Goal: Task Accomplishment & Management: Manage account settings

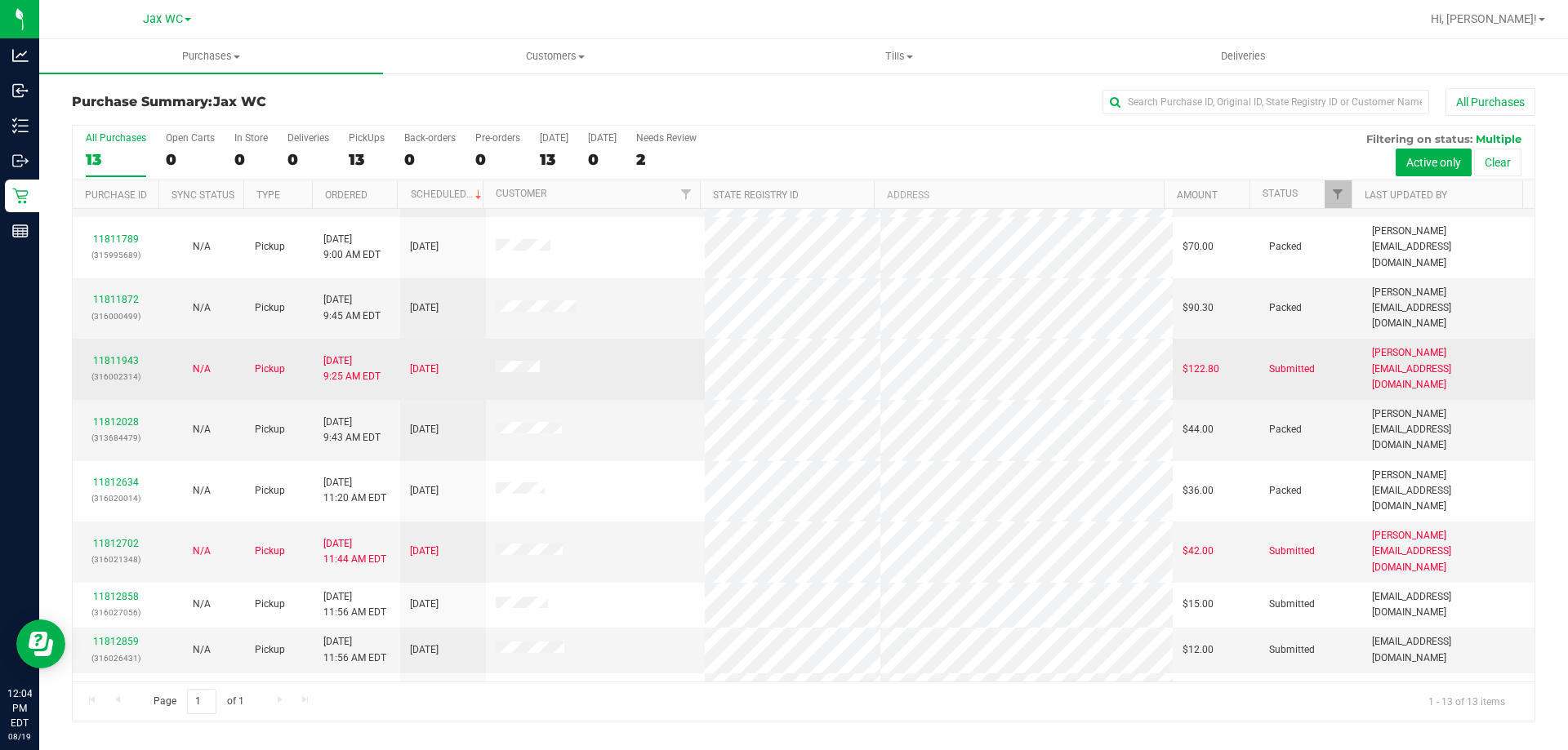
scroll to position [114, 0]
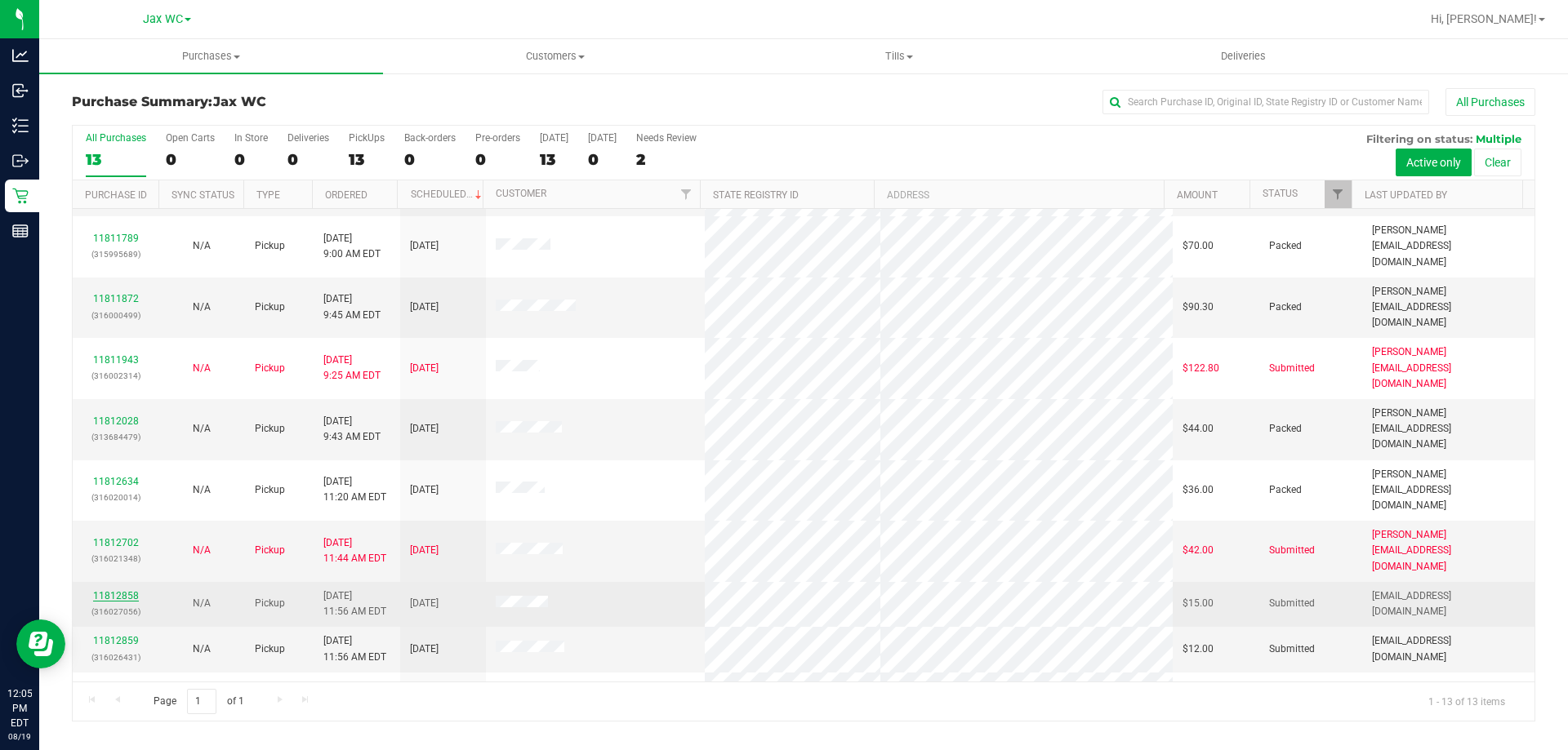
click at [118, 590] on link "11812858" at bounding box center [115, 596] width 46 height 12
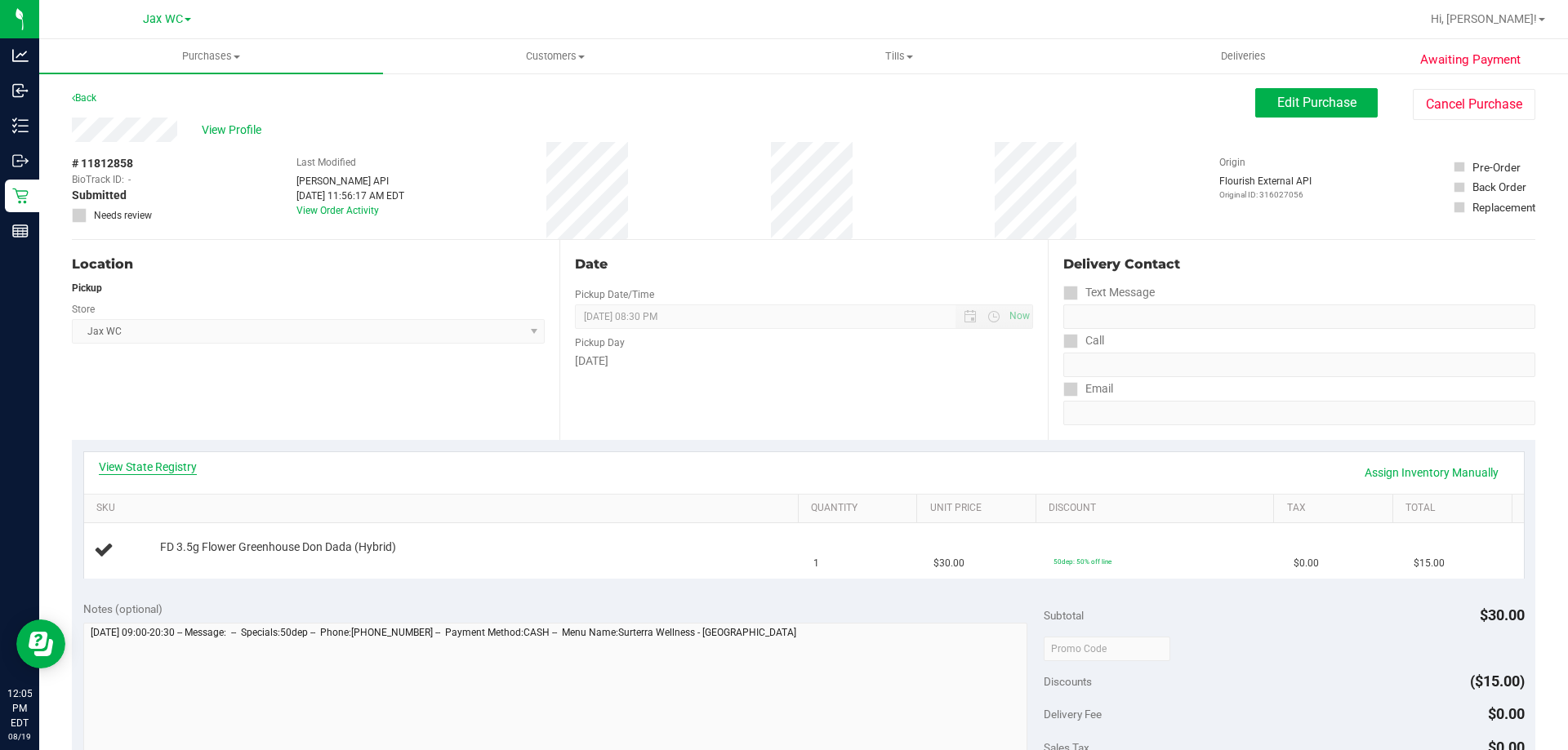
click at [164, 466] on link "View State Registry" at bounding box center [148, 467] width 98 height 16
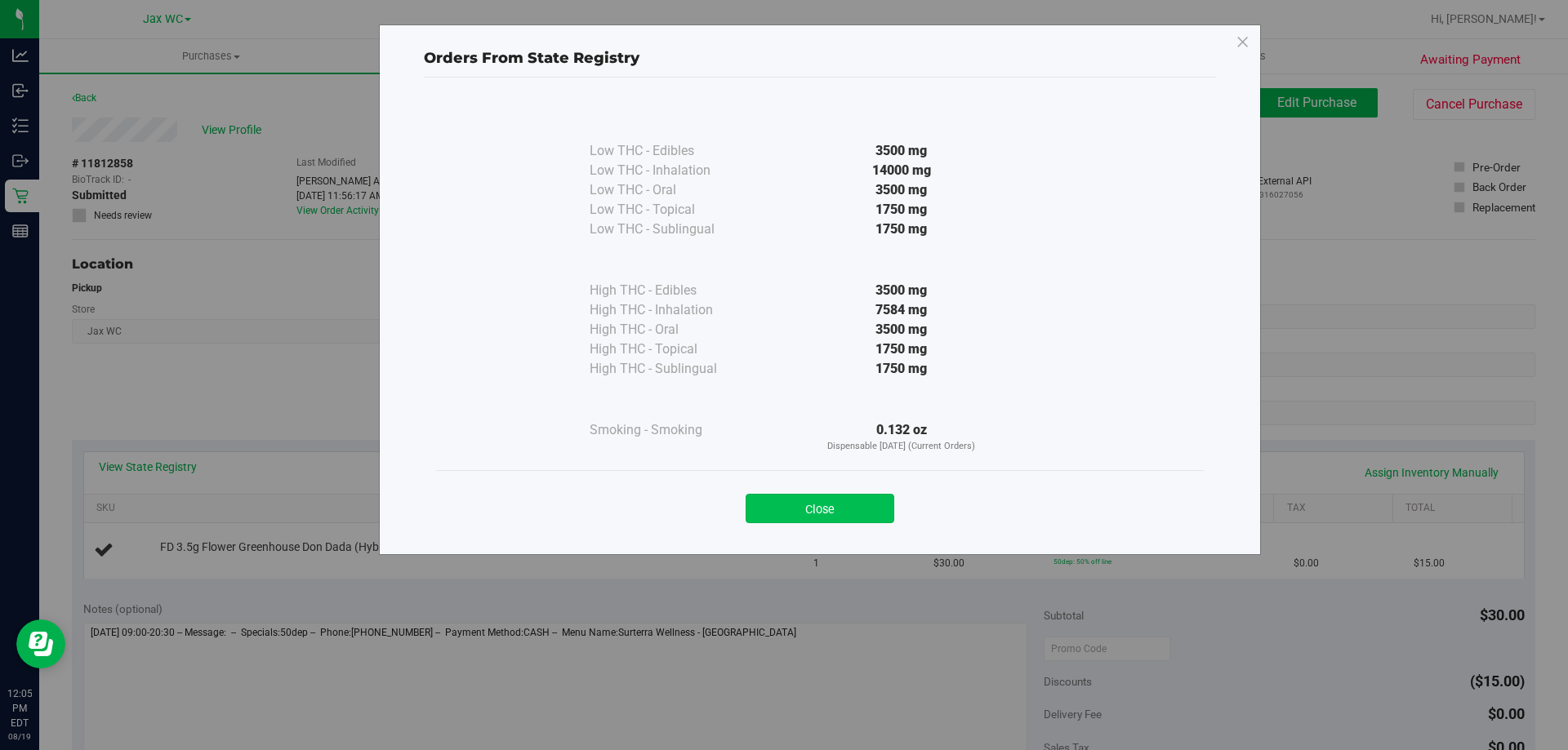
click at [848, 516] on button "Close" at bounding box center [820, 508] width 149 height 30
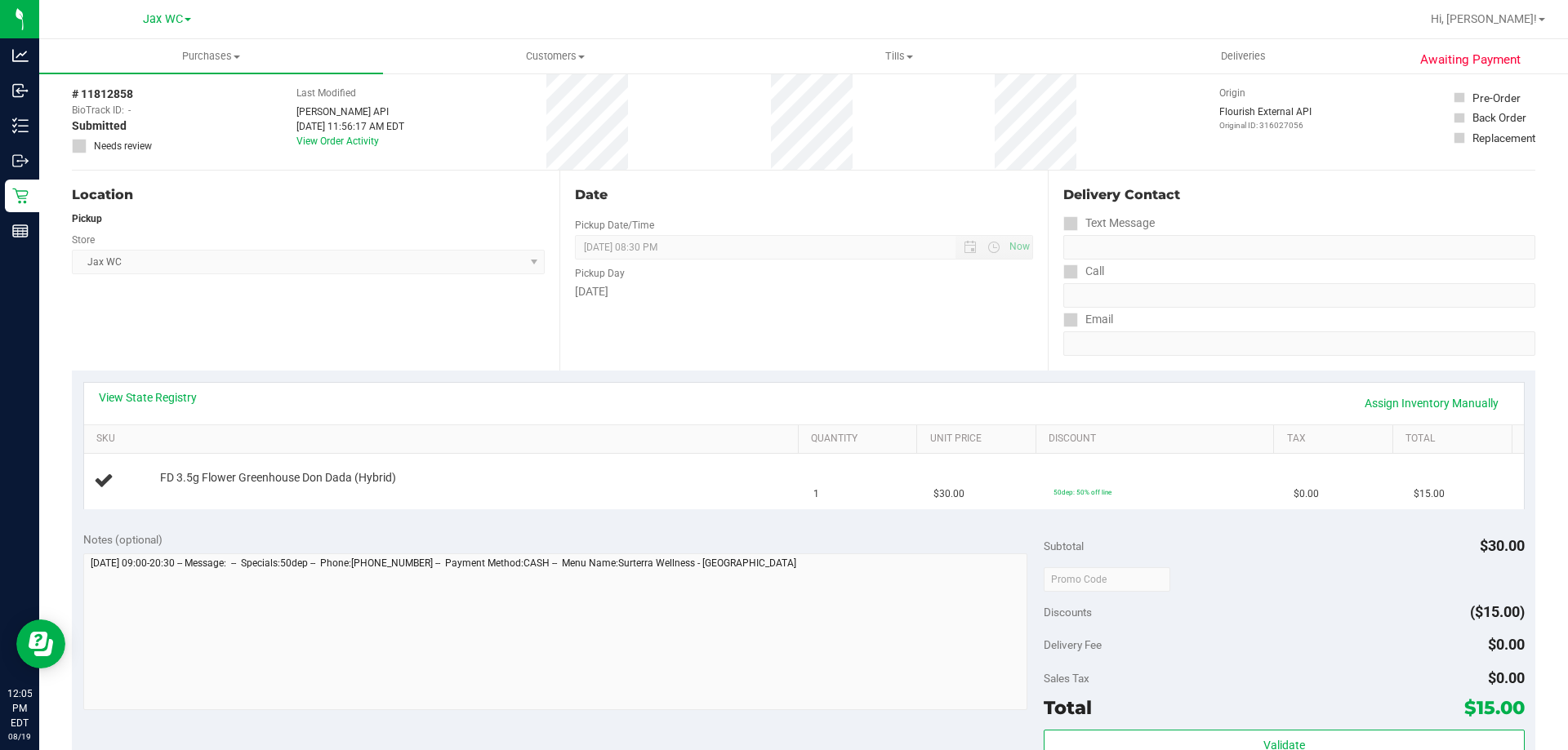
scroll to position [326, 0]
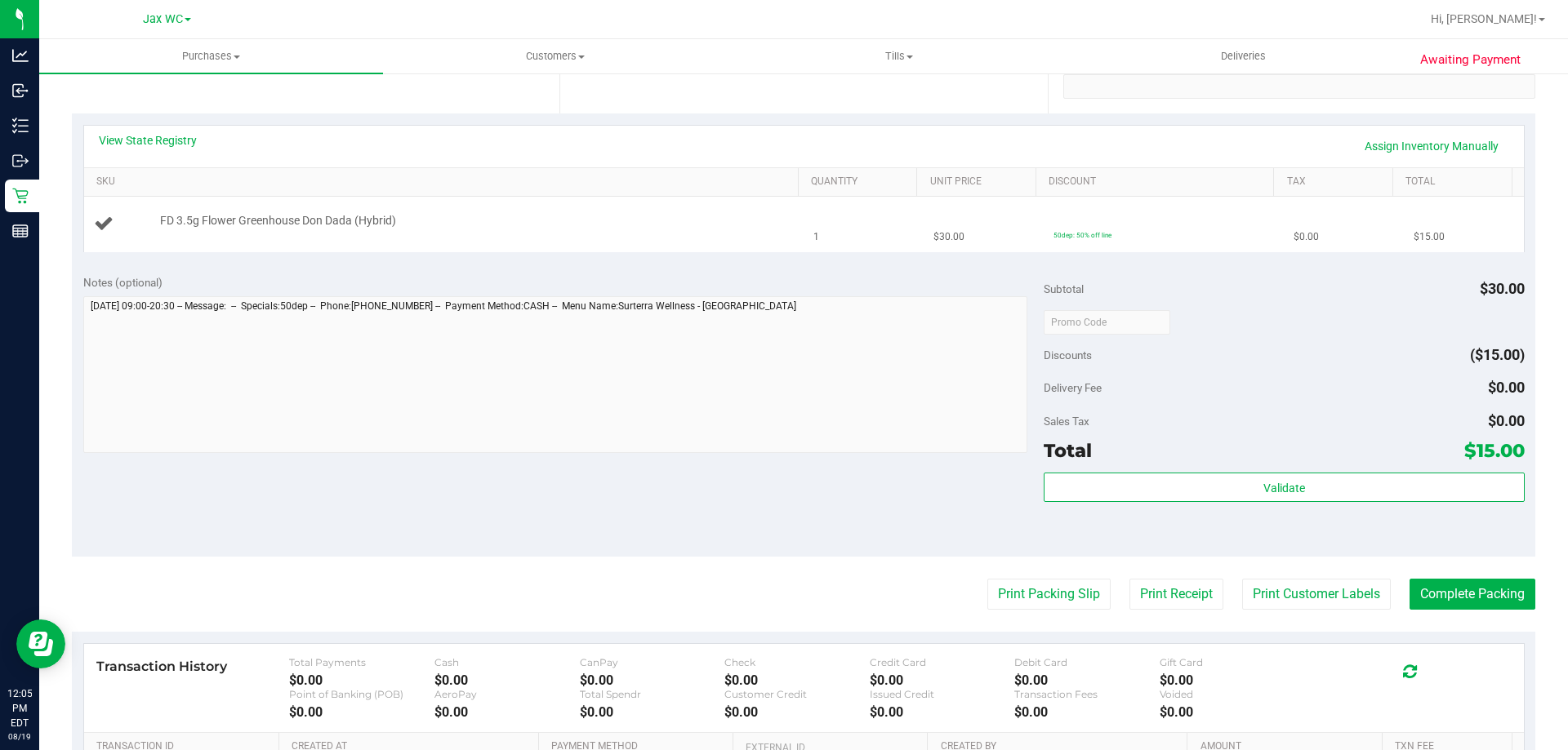
click at [615, 224] on div "FD 3.5g Flower Greenhouse Don Dada (Hybrid)" at bounding box center [471, 221] width 638 height 16
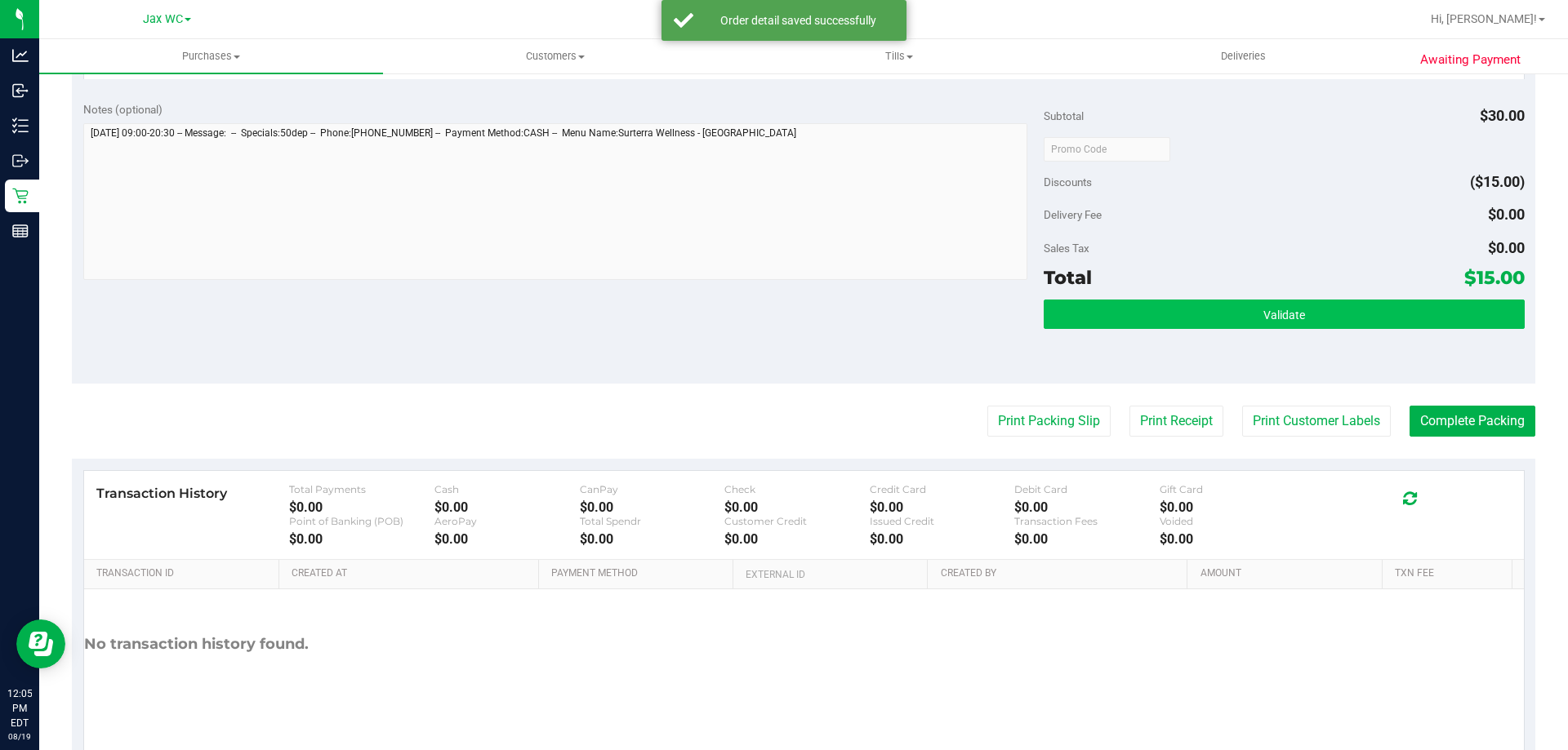
scroll to position [489, 0]
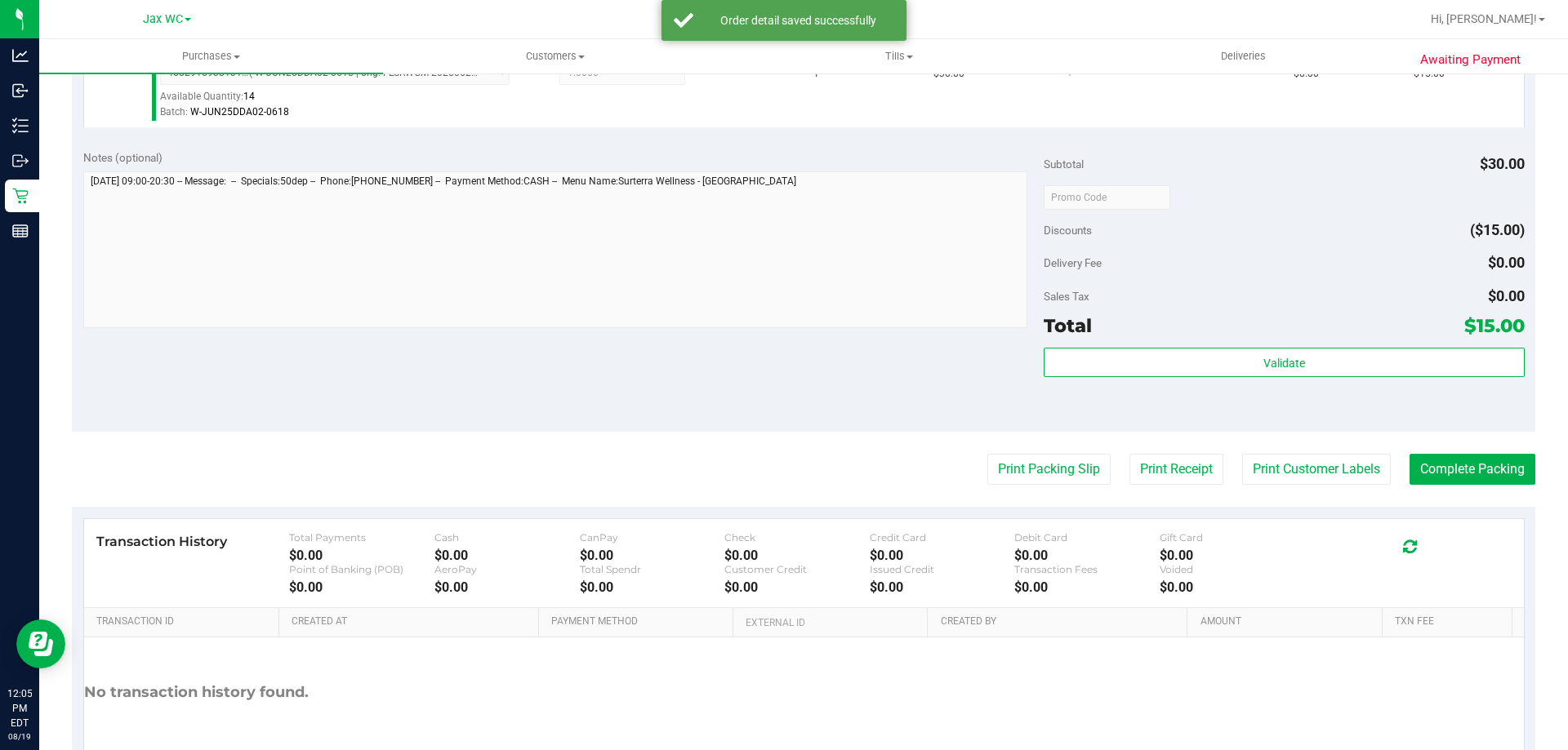
click at [1324, 446] on purchase-details "Back Edit Purchase Cancel Purchase View Profile # 11812858 BioTrack ID: - Submi…" at bounding box center [803, 205] width 1463 height 1214
click at [1322, 468] on button "Print Customer Labels" at bounding box center [1316, 470] width 149 height 31
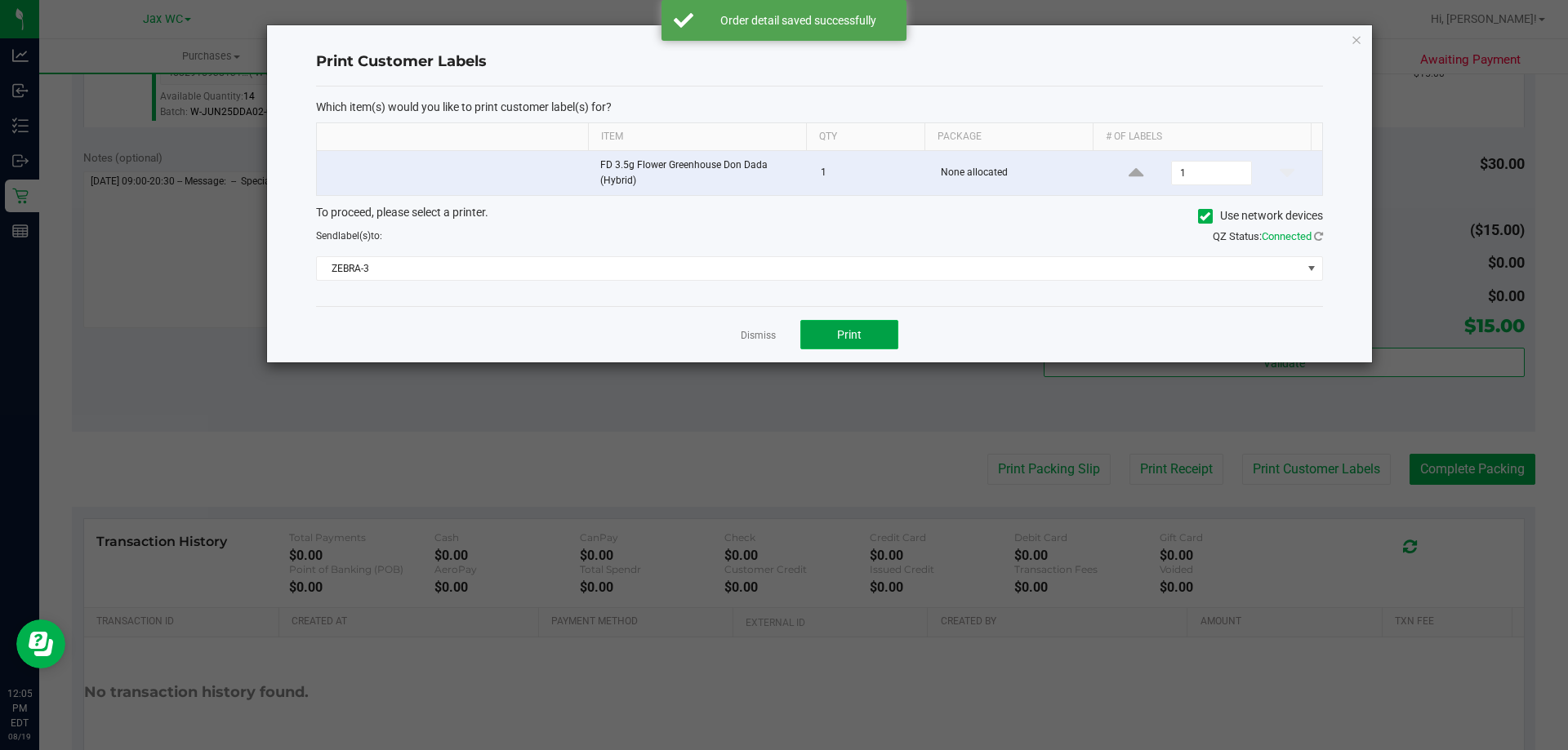
click at [873, 342] on button "Print" at bounding box center [849, 334] width 98 height 30
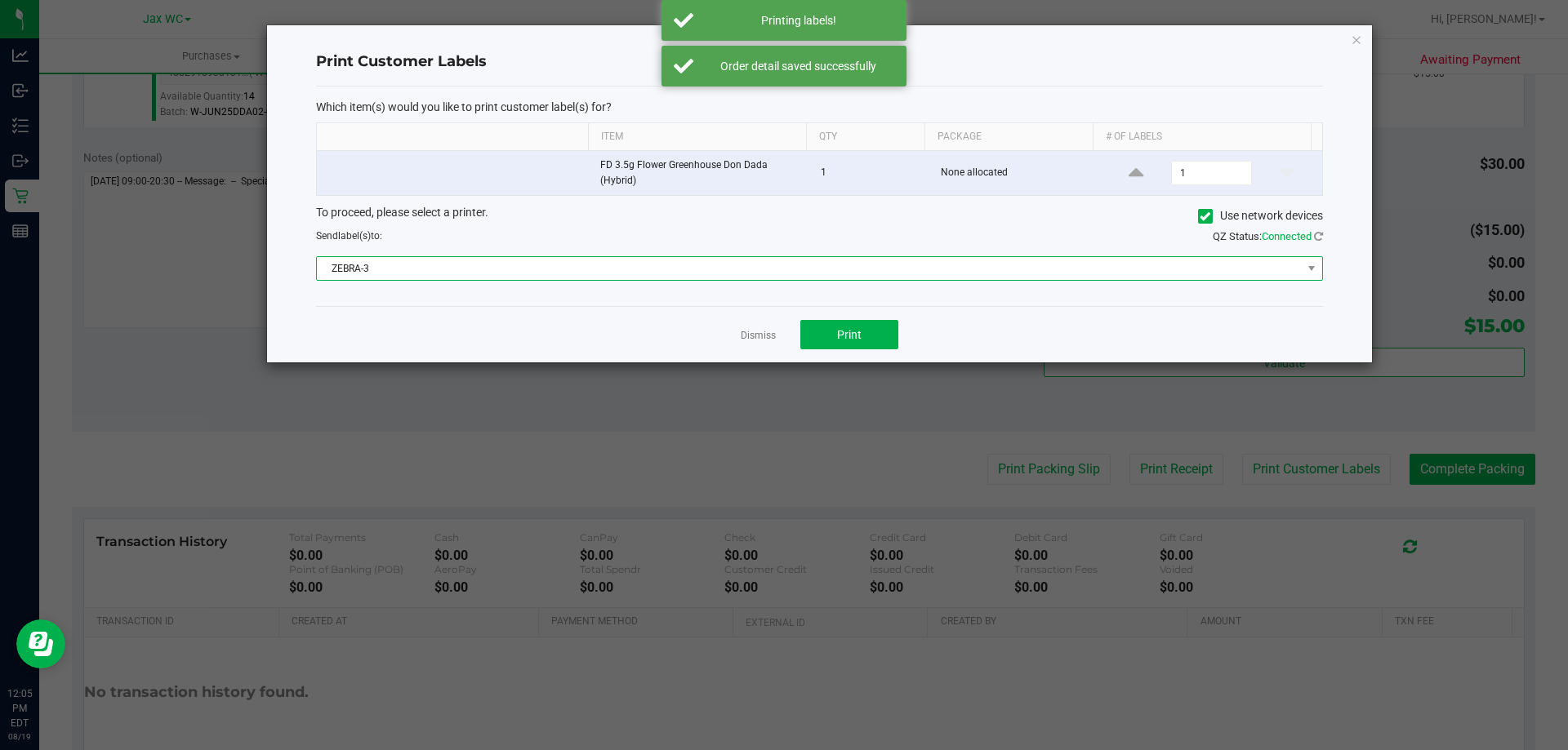
click at [625, 264] on span "ZEBRA-3" at bounding box center [809, 268] width 985 height 23
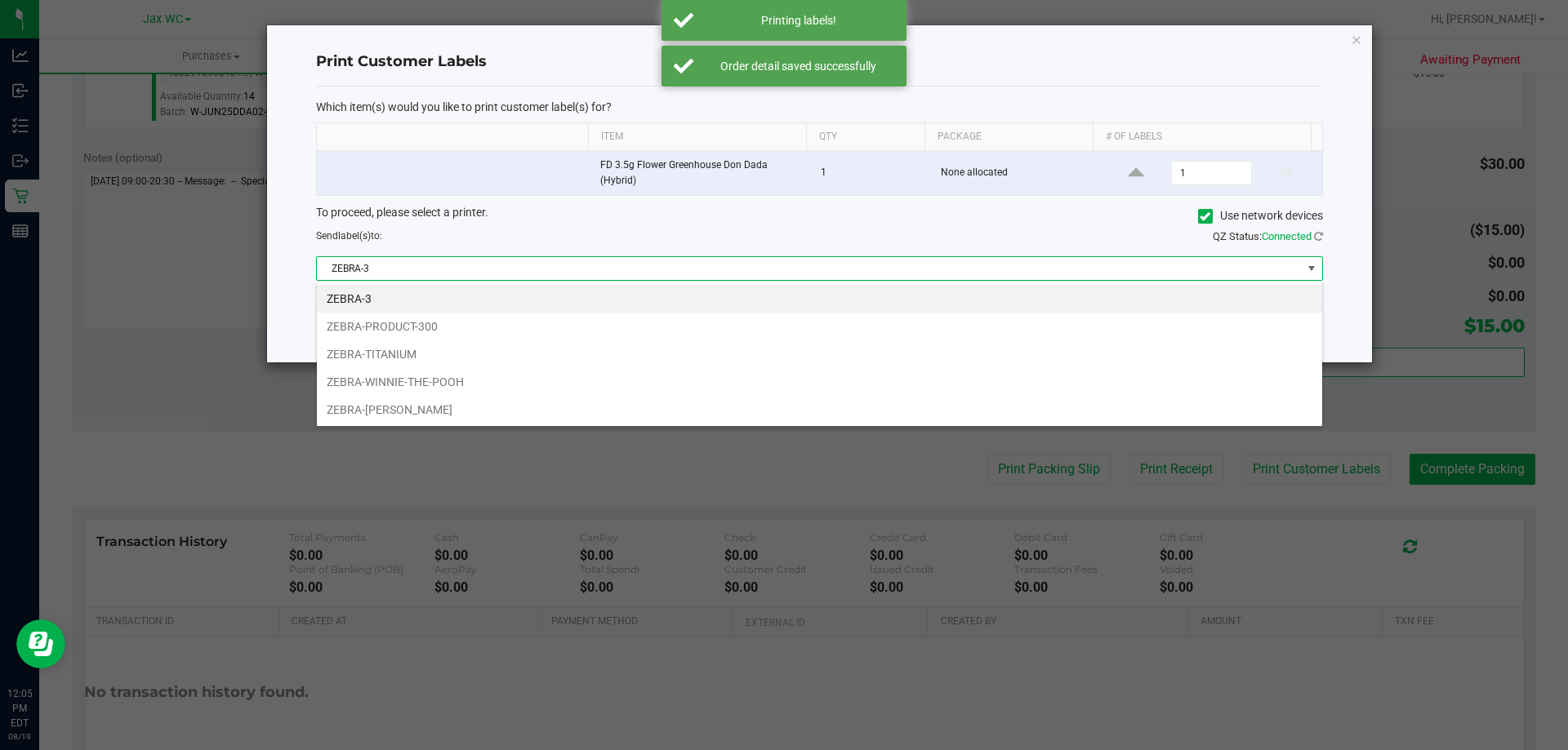
scroll to position [24, 1006]
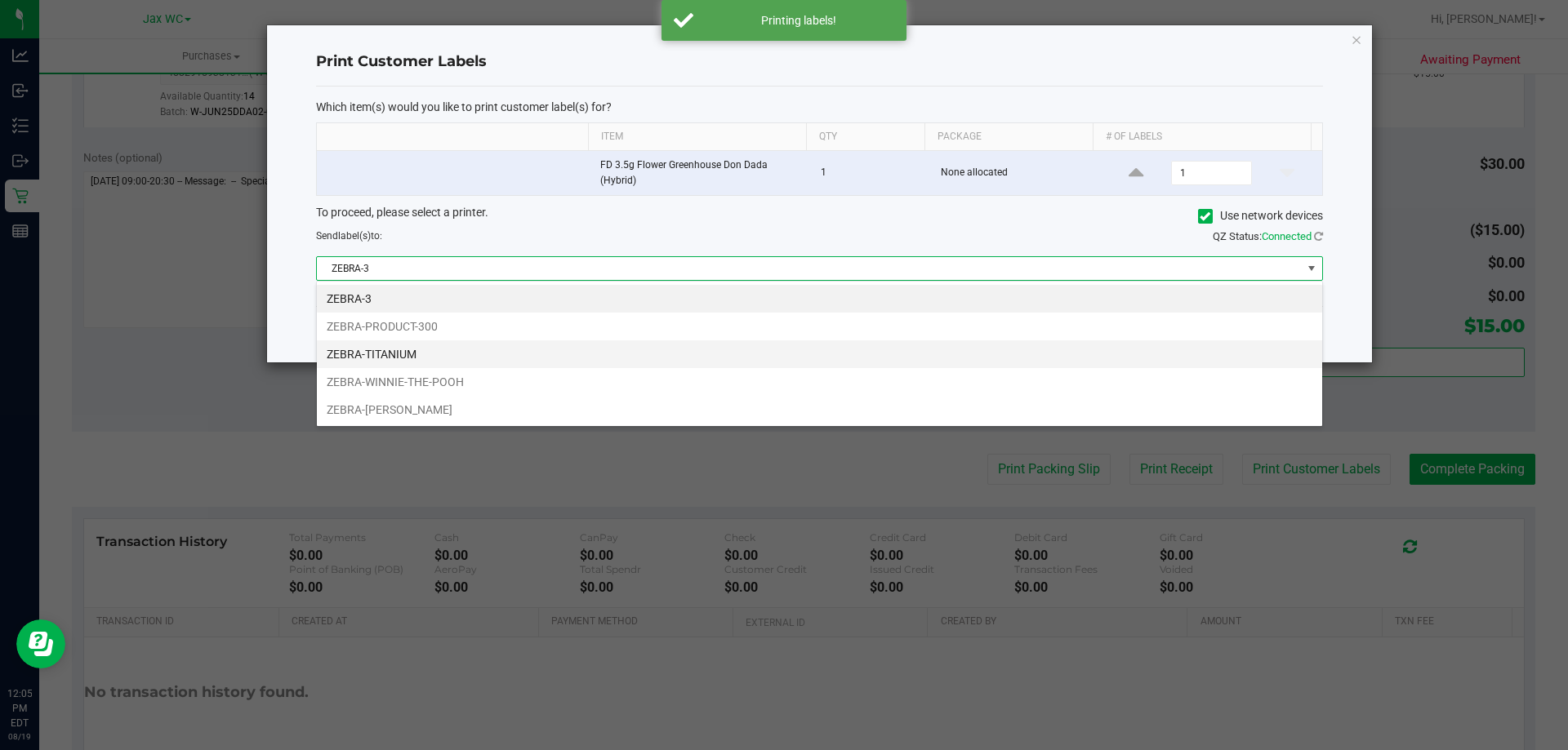
click at [384, 354] on li "ZEBRA-TITANIUM" at bounding box center [819, 354] width 1005 height 28
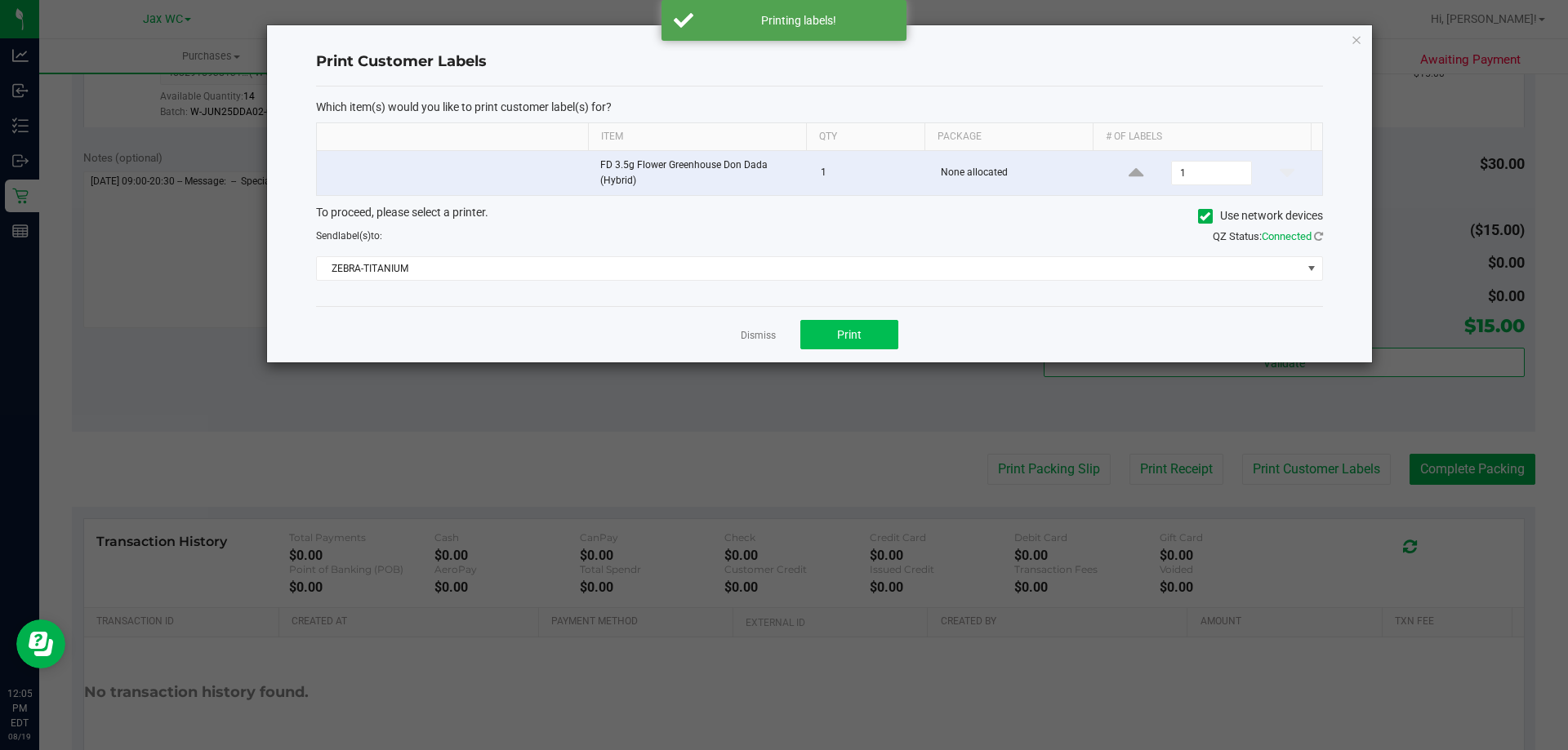
drag, startPoint x: 815, startPoint y: 352, endPoint x: 833, endPoint y: 350, distance: 18.1
click at [816, 352] on div "Dismiss Print" at bounding box center [820, 334] width 1007 height 57
click at [835, 350] on button "Print" at bounding box center [849, 334] width 98 height 30
click at [766, 338] on link "Dismiss" at bounding box center [758, 335] width 35 height 14
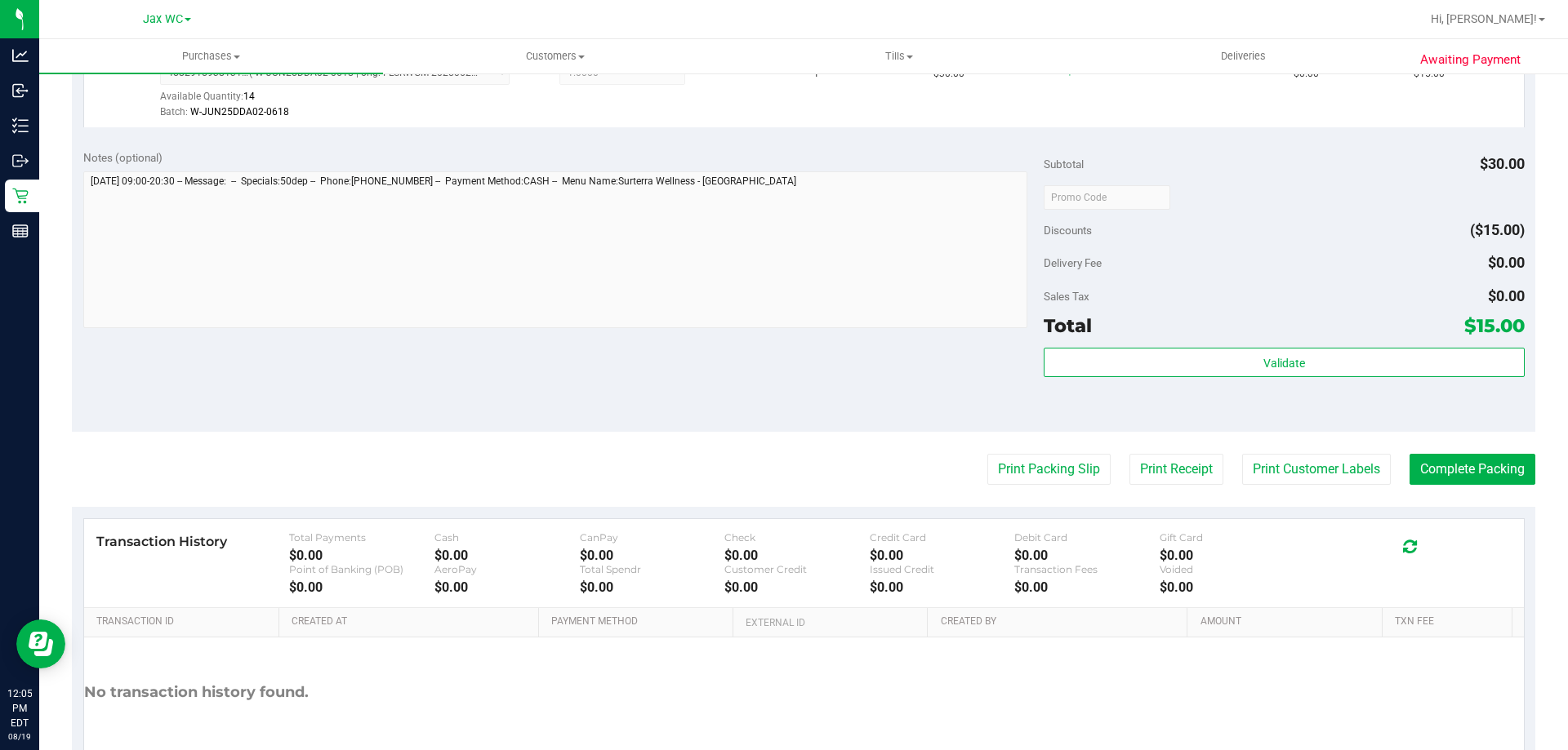
click at [1504, 406] on div "Validate" at bounding box center [1284, 385] width 481 height 74
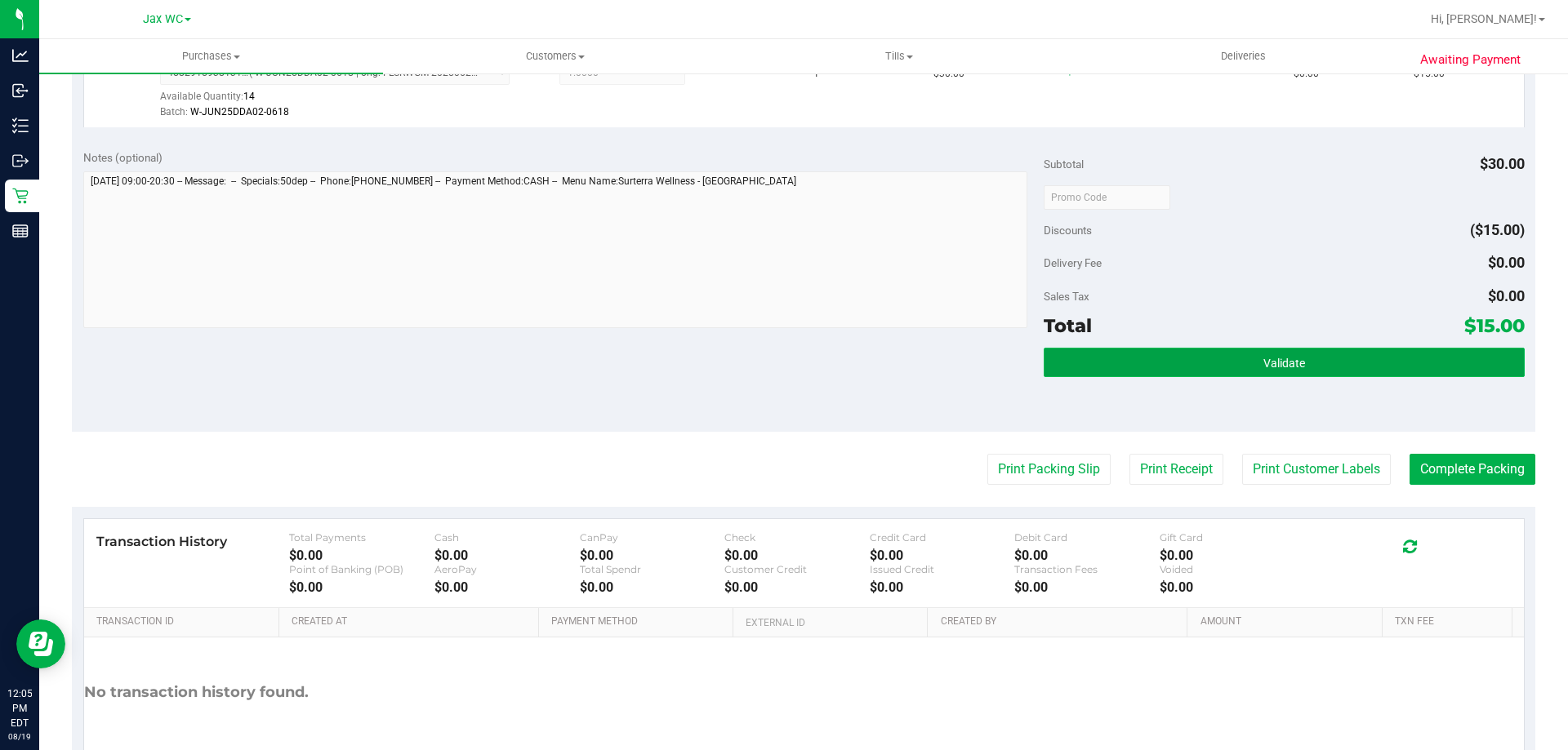
click at [1441, 358] on button "Validate" at bounding box center [1284, 362] width 481 height 30
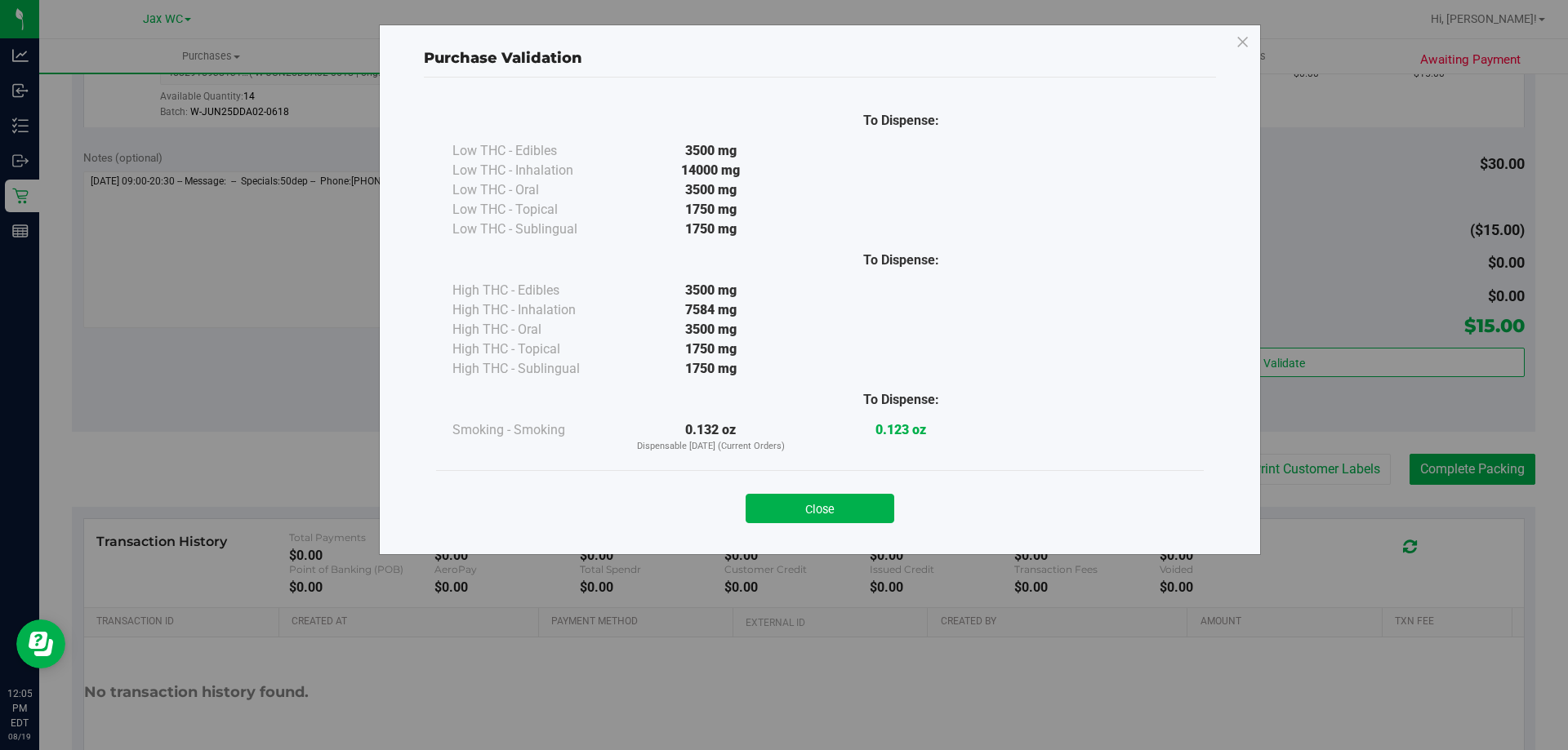
click at [1465, 473] on div "Purchase Validation To Dispense: Low THC - Edibles 3500 mg" at bounding box center [790, 375] width 1581 height 750
click at [827, 512] on button "Close" at bounding box center [820, 508] width 149 height 30
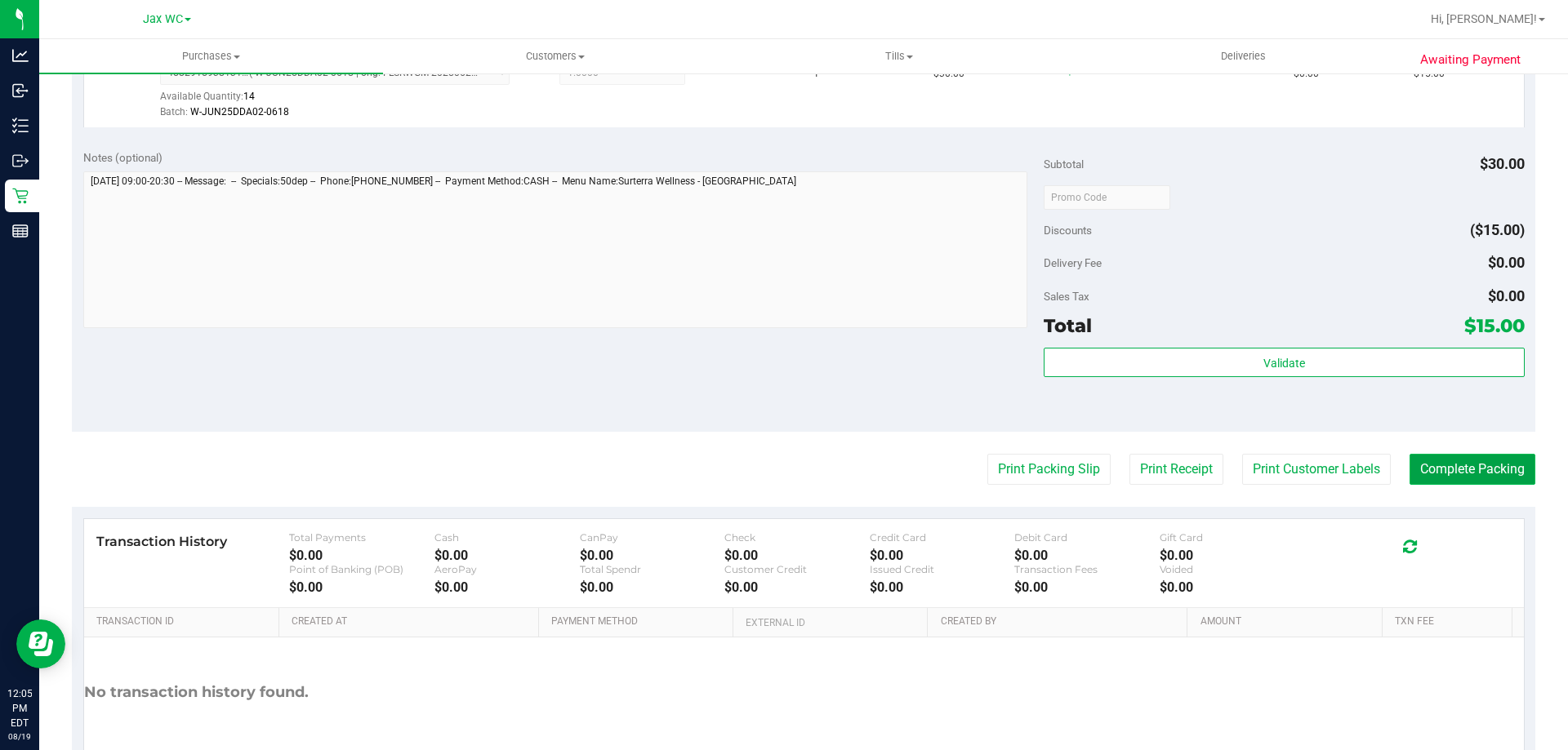
click at [1453, 458] on button "Complete Packing" at bounding box center [1472, 470] width 125 height 31
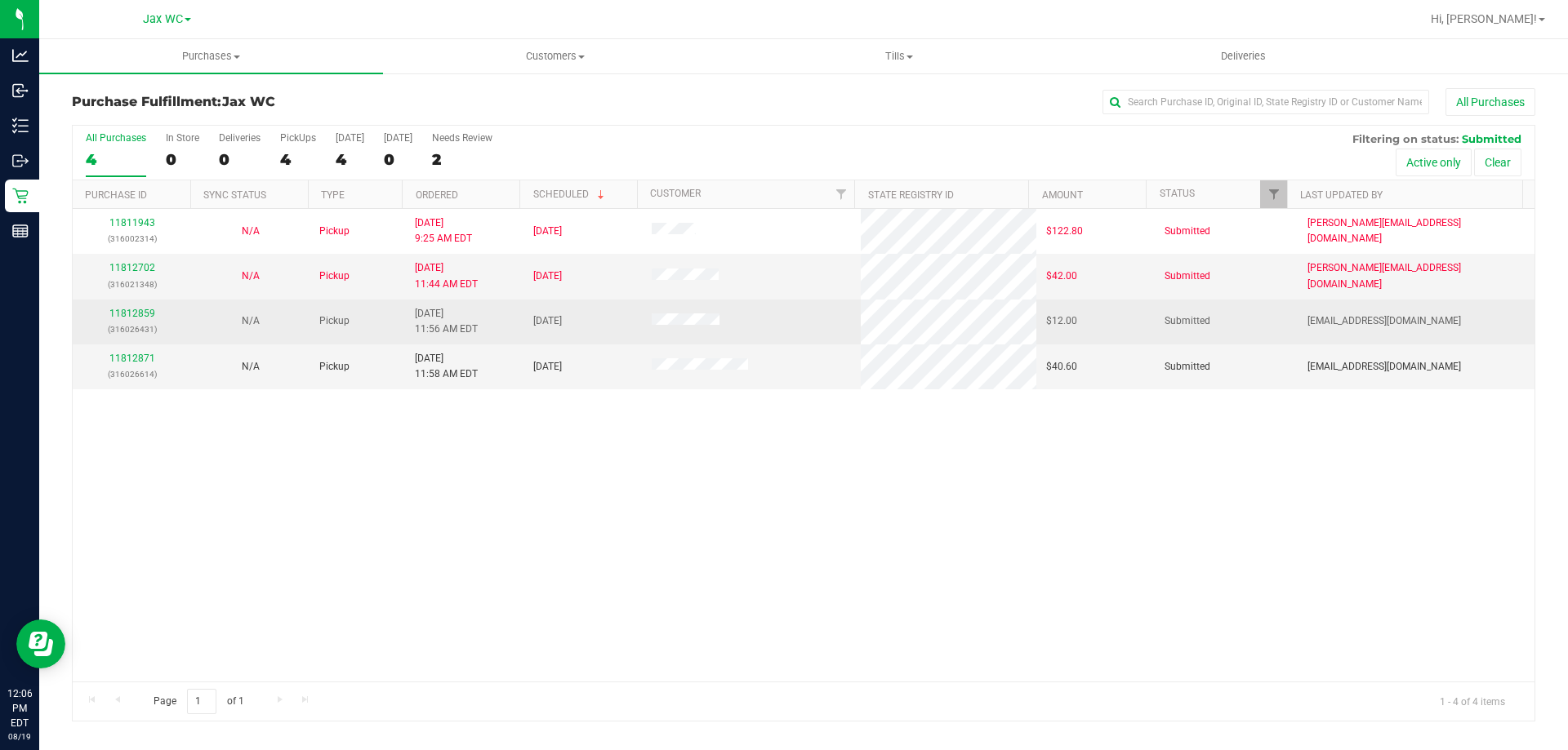
click at [125, 307] on div "11812859 (316026431)" at bounding box center [132, 322] width 99 height 31
click at [124, 316] on link "11812859" at bounding box center [132, 313] width 46 height 12
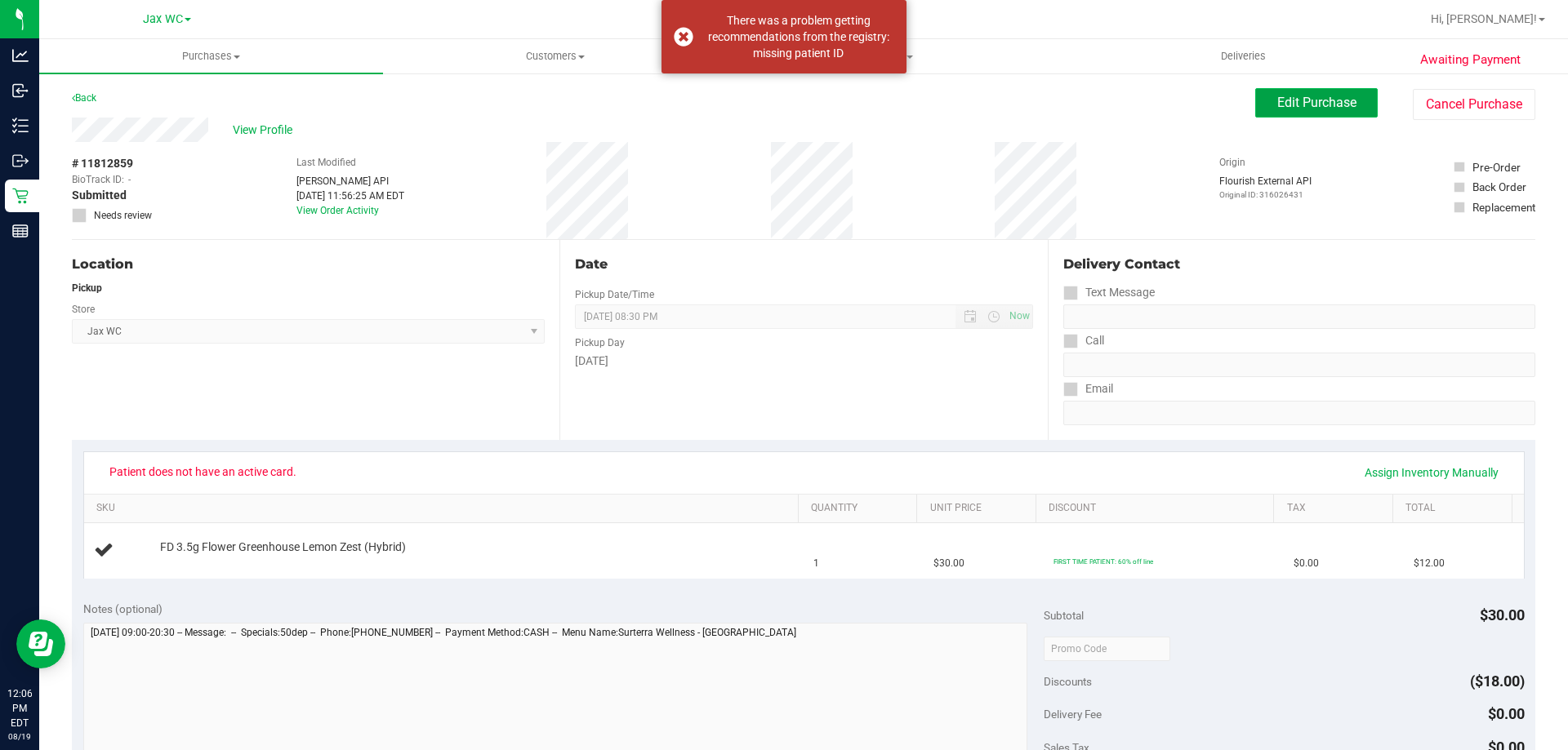
click at [1262, 94] on button "Edit Purchase" at bounding box center [1316, 103] width 123 height 30
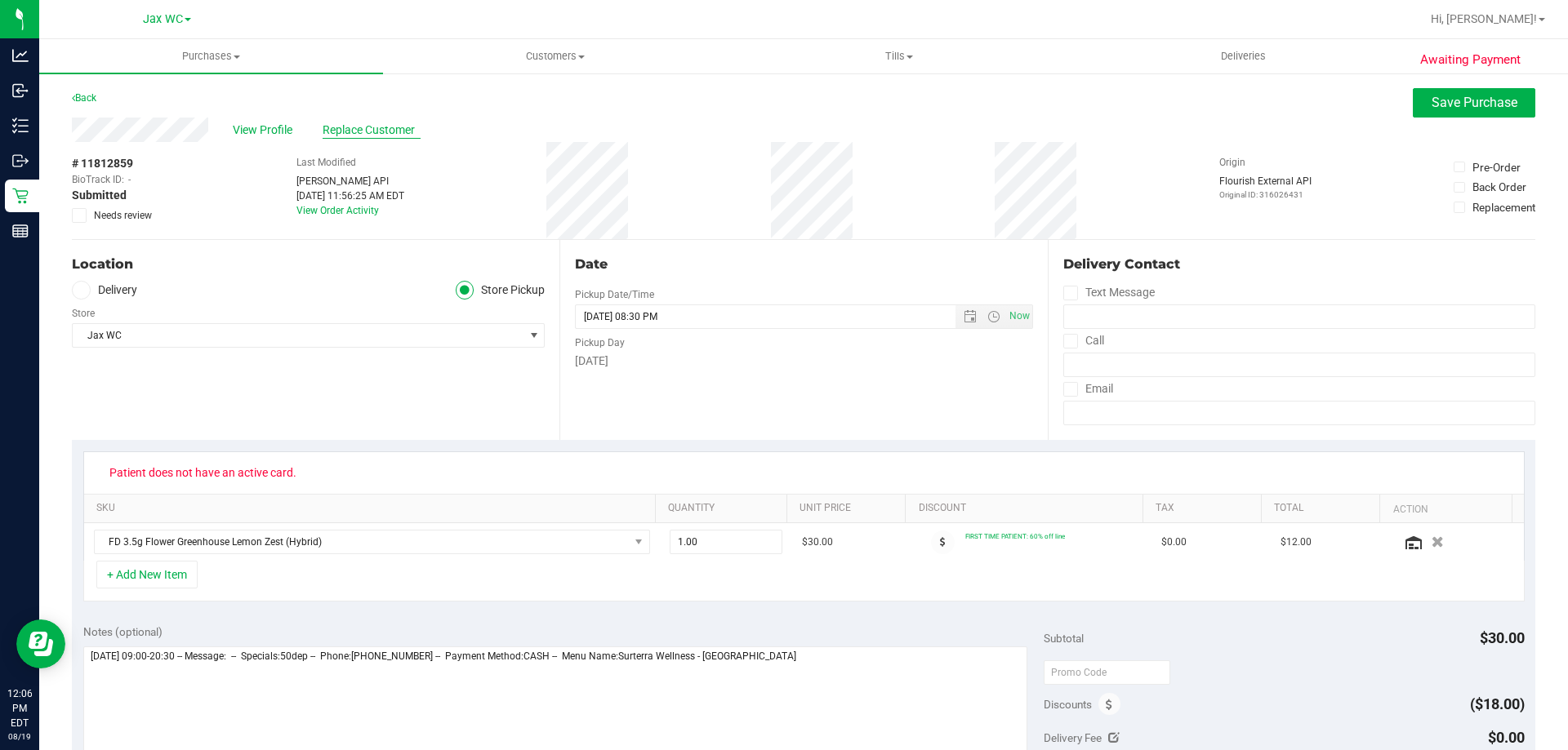
click at [351, 129] on span "Replace Customer" at bounding box center [371, 130] width 98 height 17
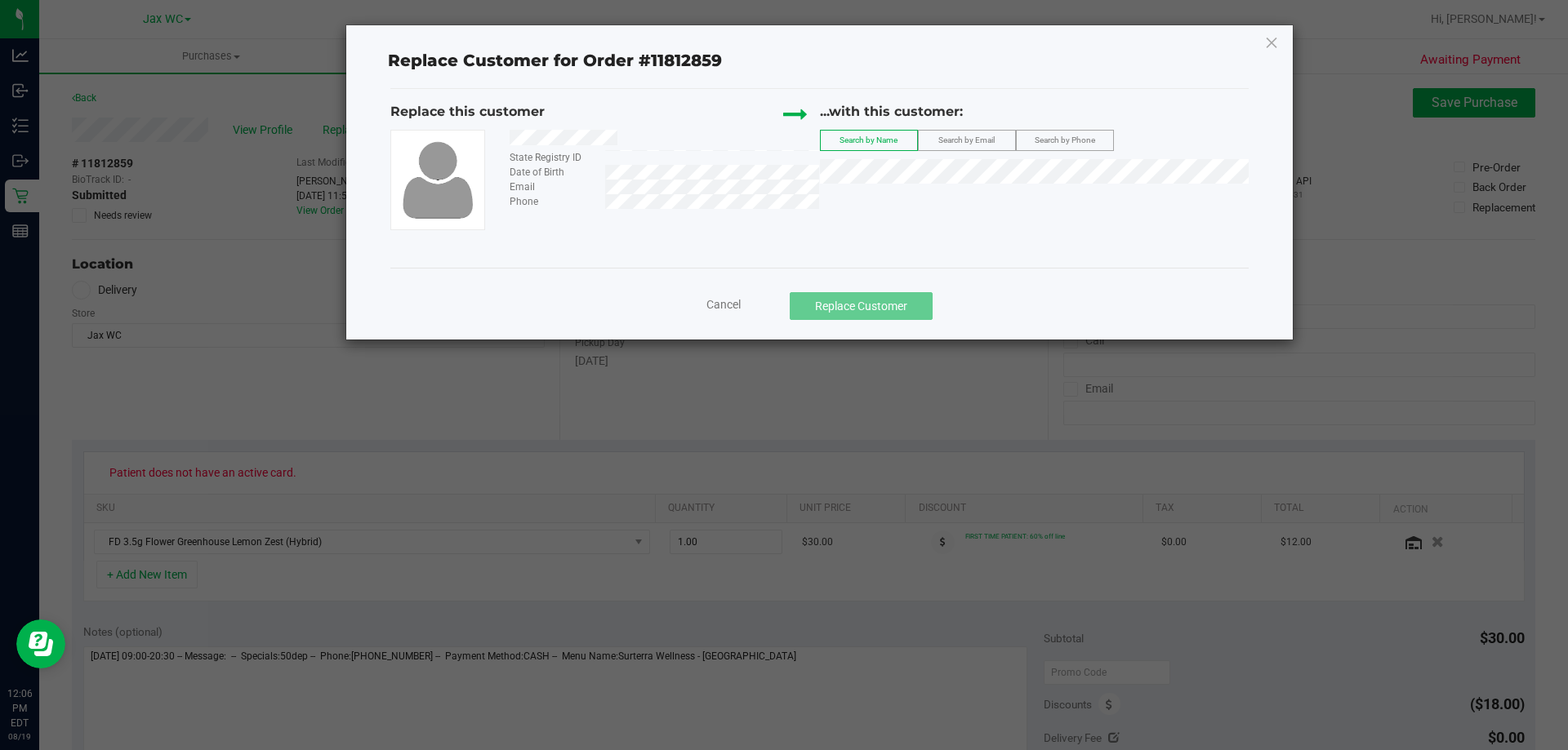
click at [514, 135] on div at bounding box center [658, 140] width 322 height 21
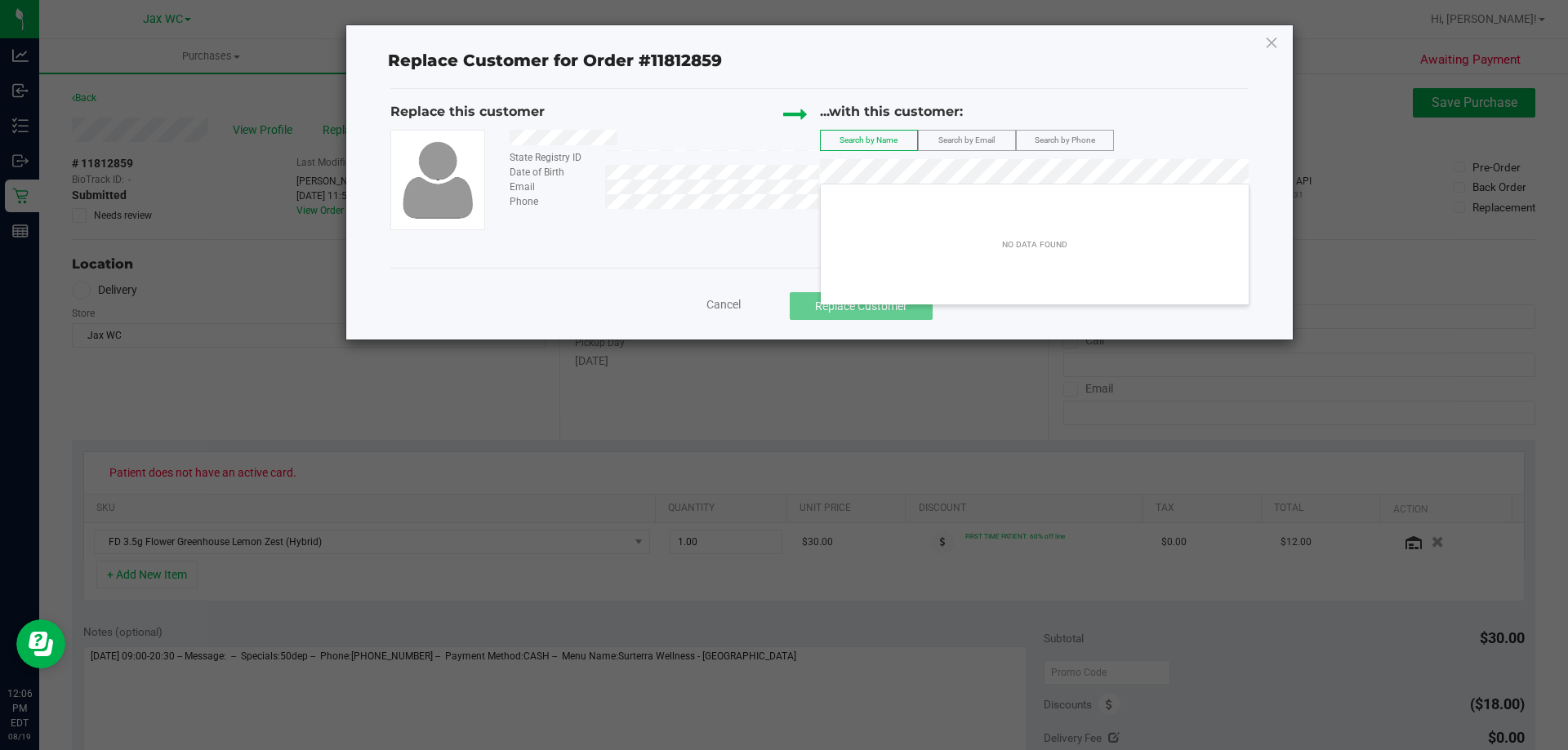
click at [803, 178] on div "Replace this customer State Registry ID Date of Birth Email Phone ...with this …" at bounding box center [820, 166] width 858 height 128
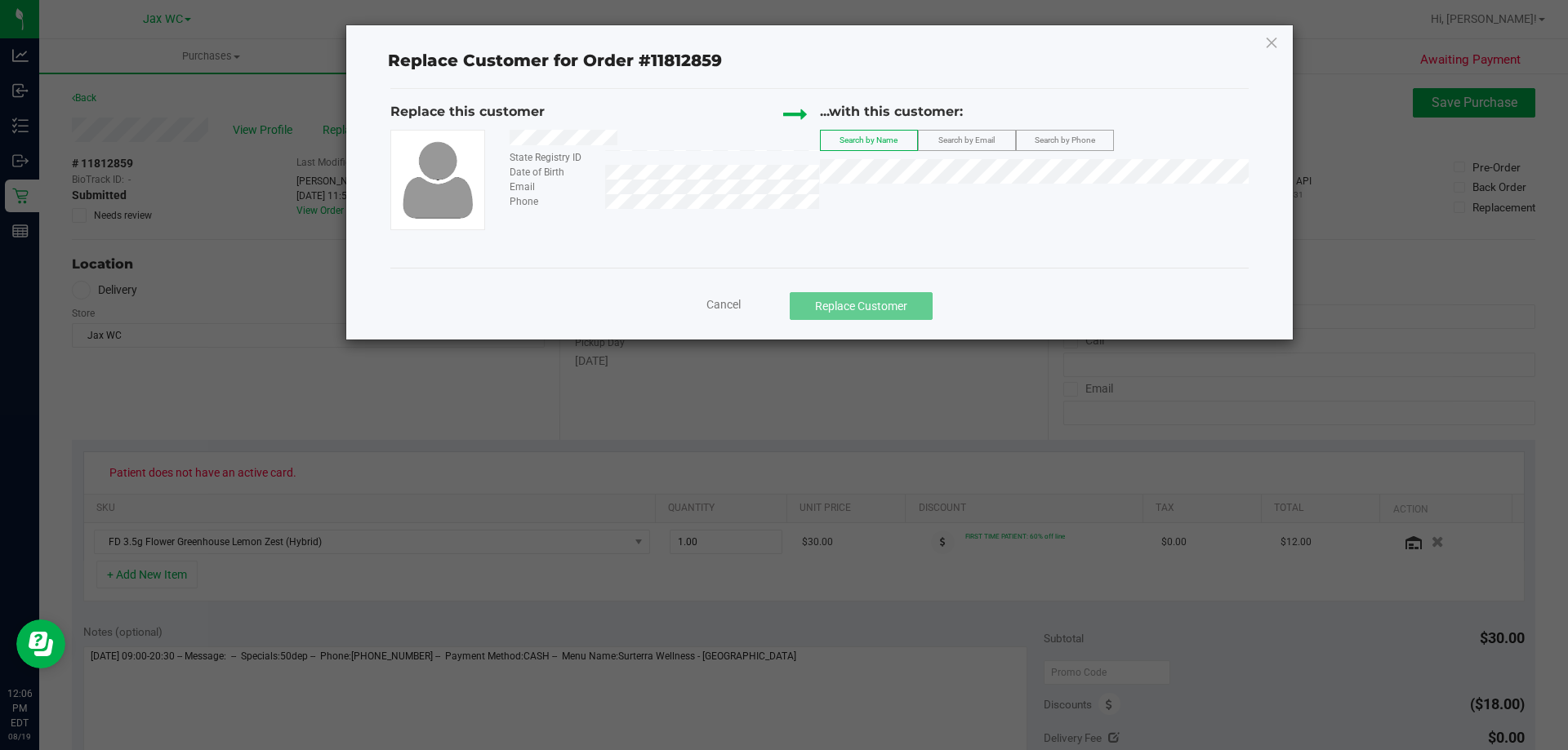
click at [1018, 130] on div "Search by Phone" at bounding box center [1065, 141] width 98 height 22
click at [993, 140] on span "Search by Email" at bounding box center [967, 140] width 57 height 9
click at [868, 189] on li "[PERSON_NAME] ([EMAIL_ADDRESS][DOMAIN_NAME])" at bounding box center [1034, 198] width 428 height 23
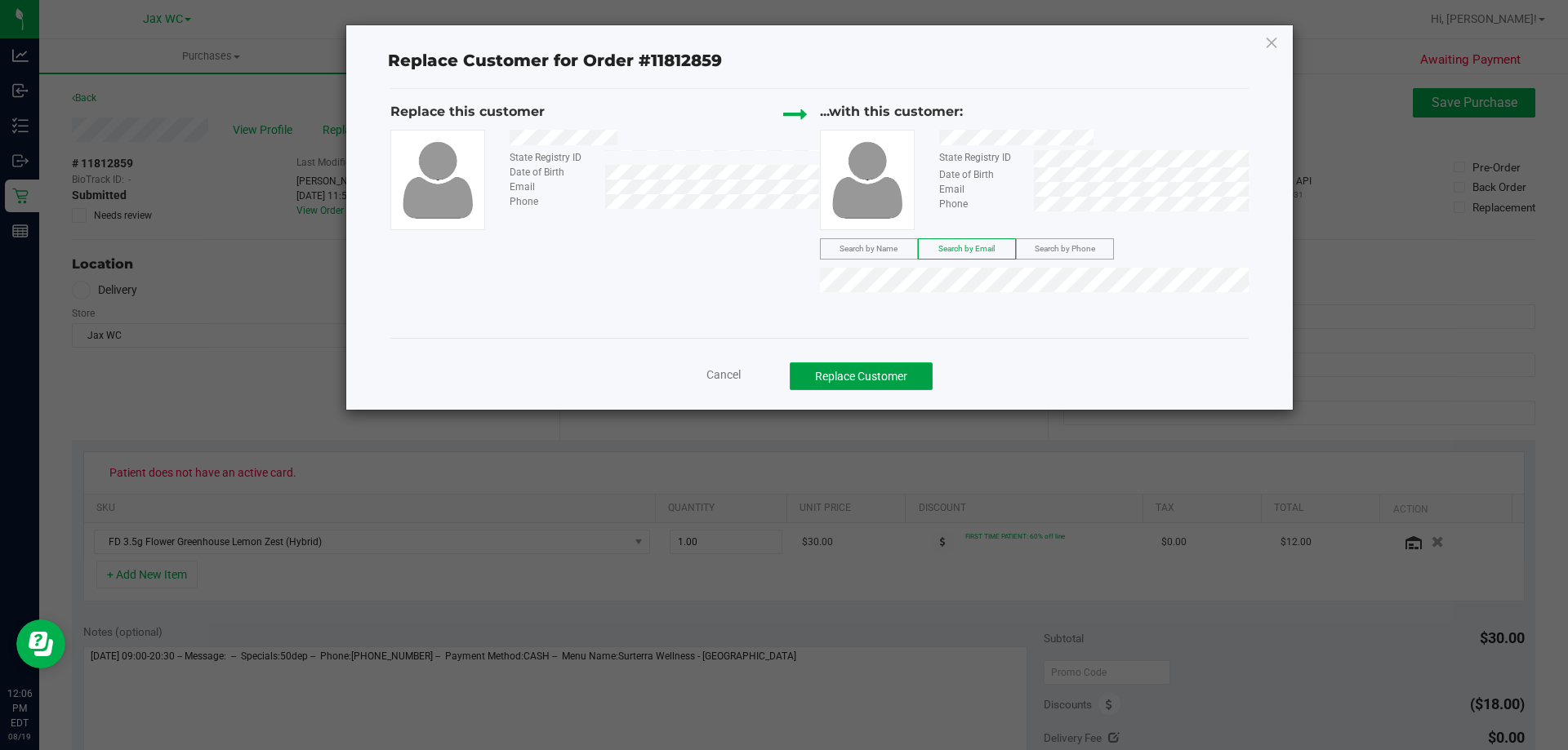
click at [908, 378] on button "Replace Customer" at bounding box center [861, 376] width 143 height 28
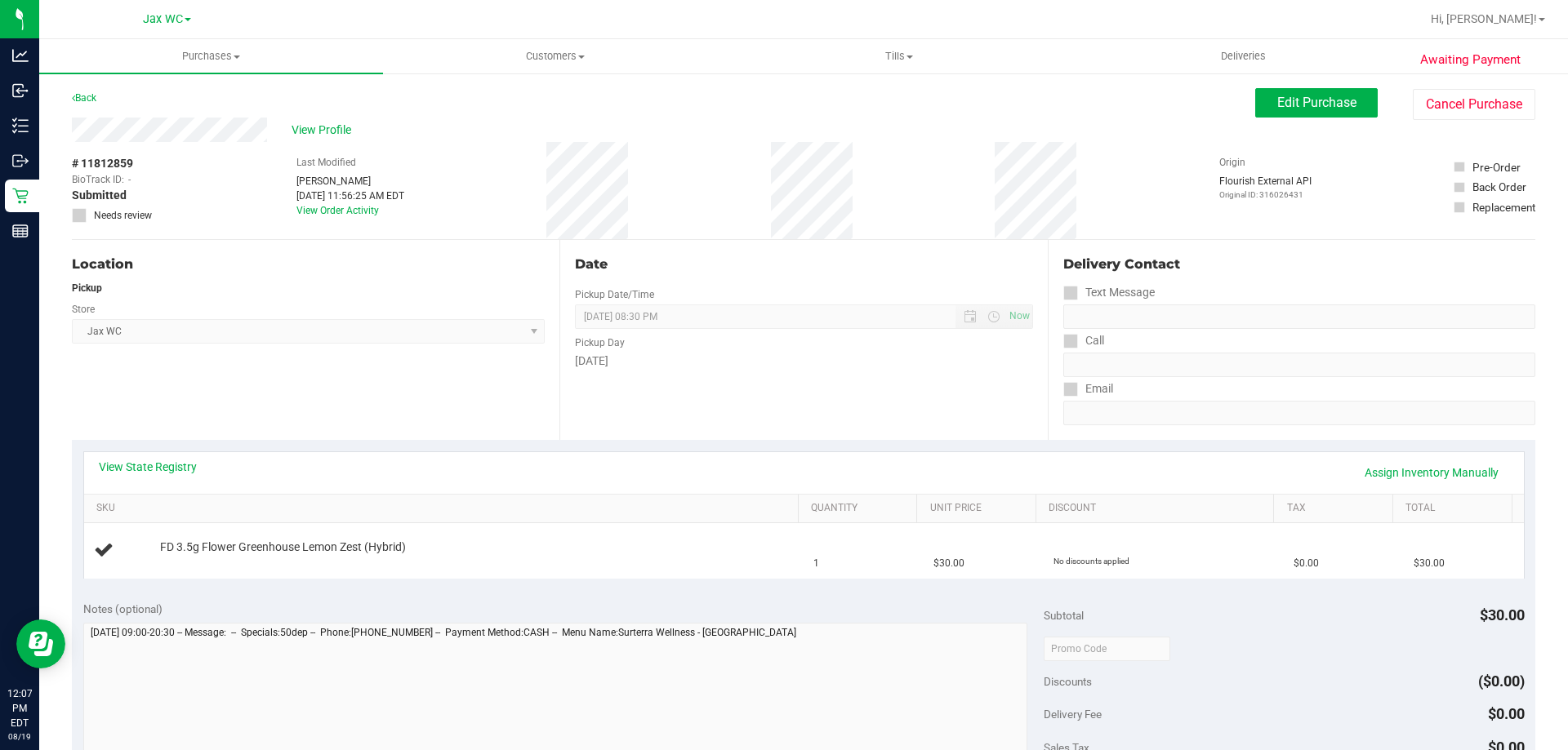
click at [158, 453] on div "View State Registry Assign Inventory Manually" at bounding box center [803, 473] width 1440 height 41
click at [170, 472] on link "View State Registry" at bounding box center [148, 467] width 98 height 16
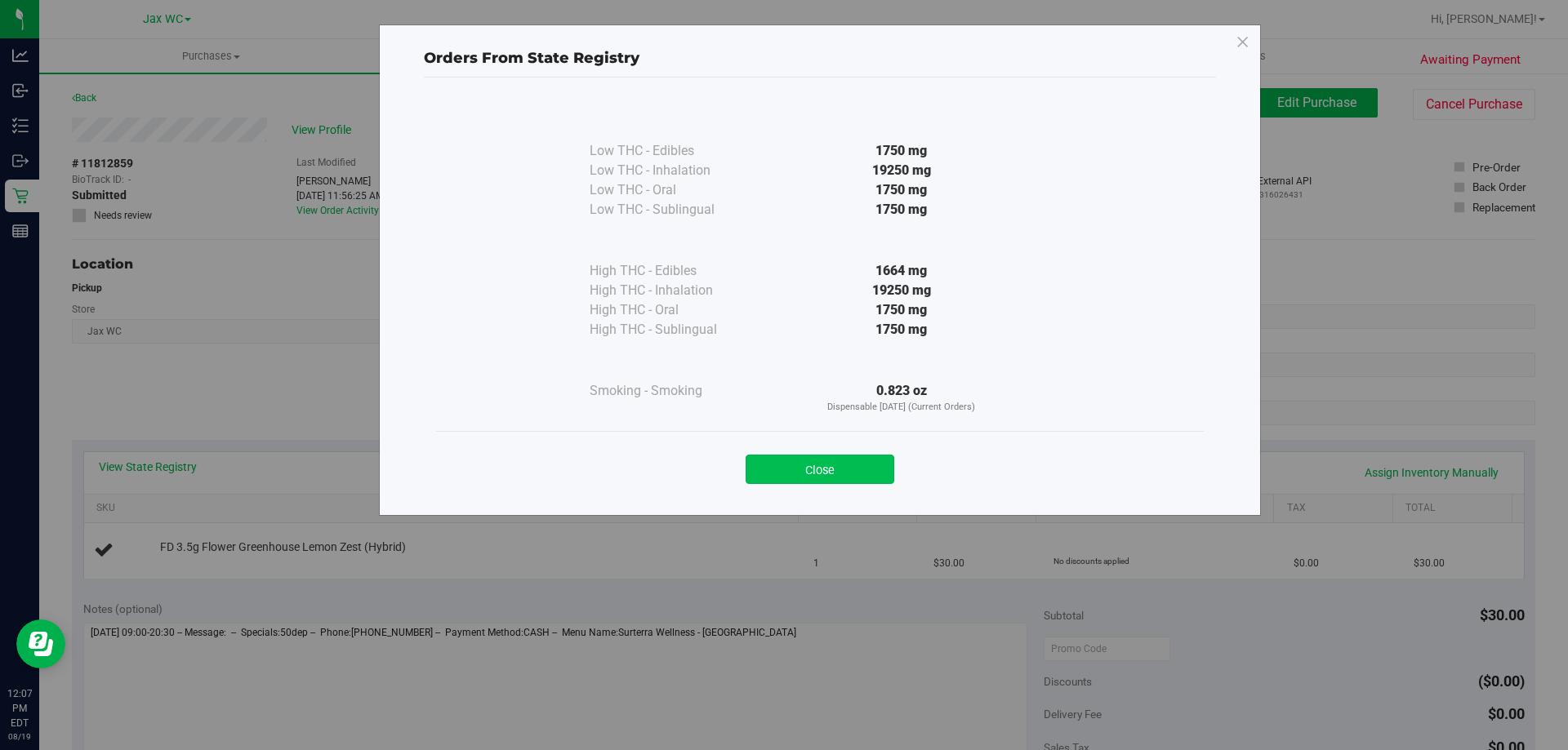
click at [788, 467] on button "Close" at bounding box center [820, 470] width 149 height 30
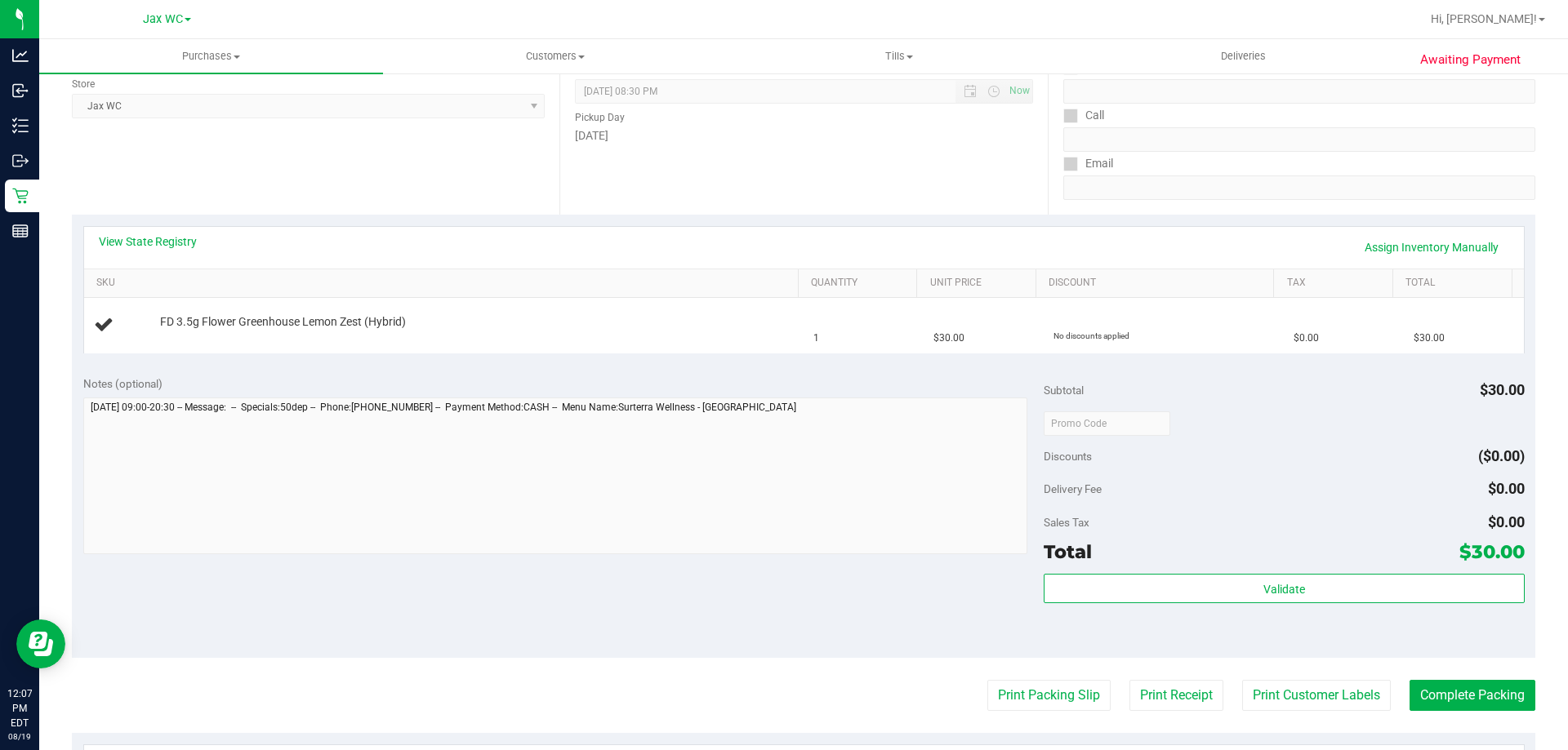
scroll to position [326, 0]
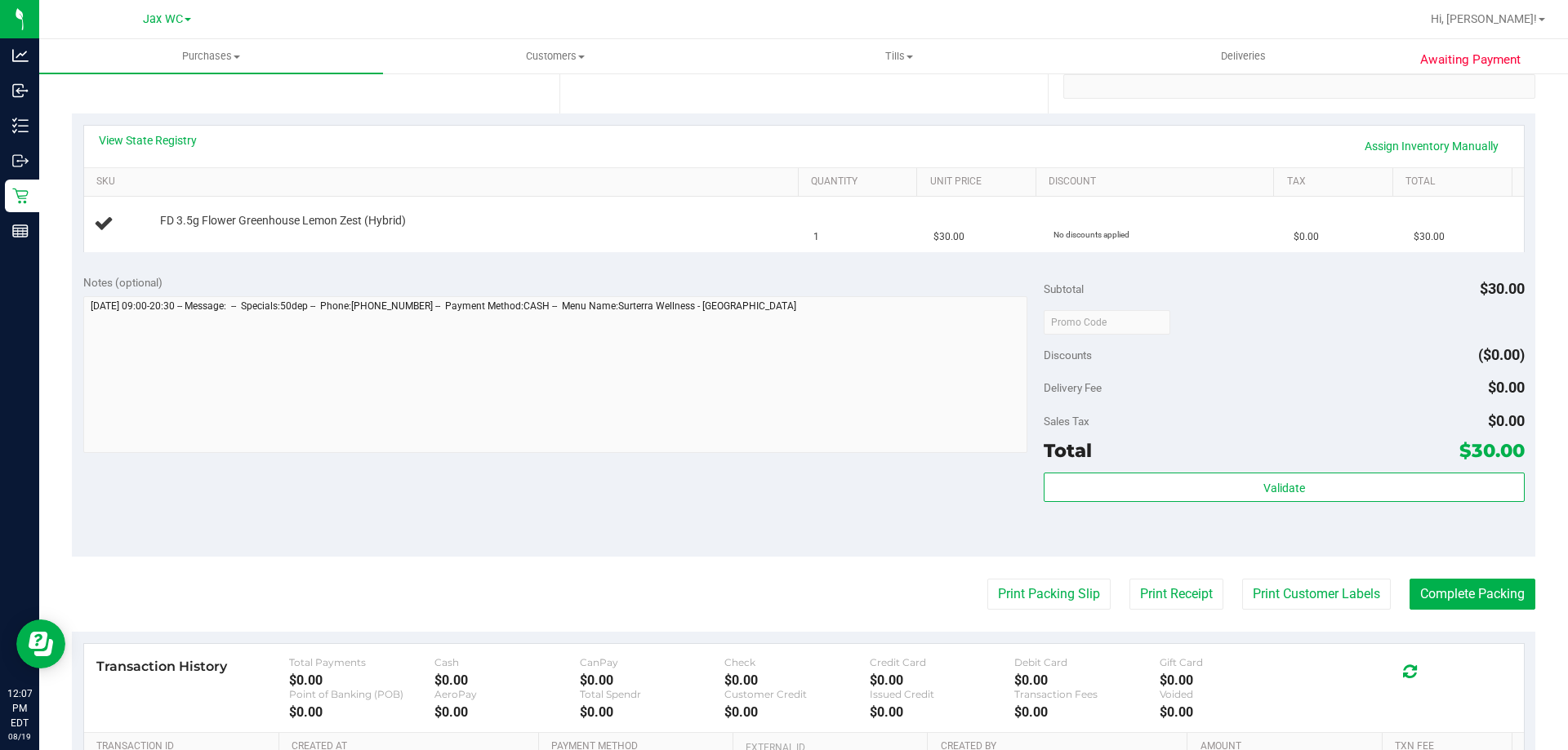
click at [1026, 617] on purchase-details "Back Edit Purchase Cancel Purchase View Profile # 11812859 BioTrack ID: - Submi…" at bounding box center [803, 349] width 1463 height 1175
click at [1028, 580] on button "Print Packing Slip" at bounding box center [1049, 594] width 124 height 31
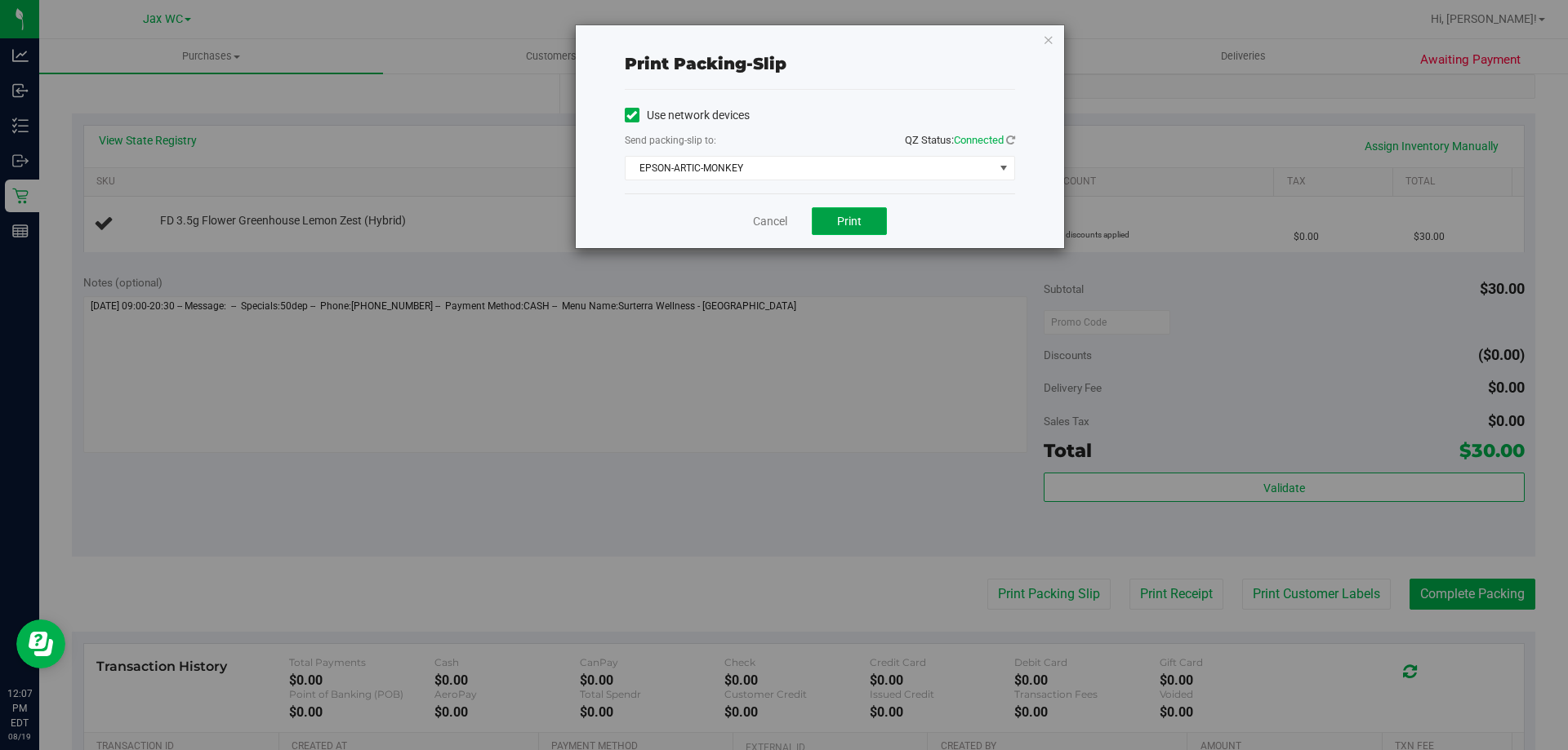
click at [845, 213] on button "Print" at bounding box center [848, 221] width 75 height 28
click at [763, 176] on span "EPSON-ARTIC-MONKEY" at bounding box center [810, 168] width 369 height 23
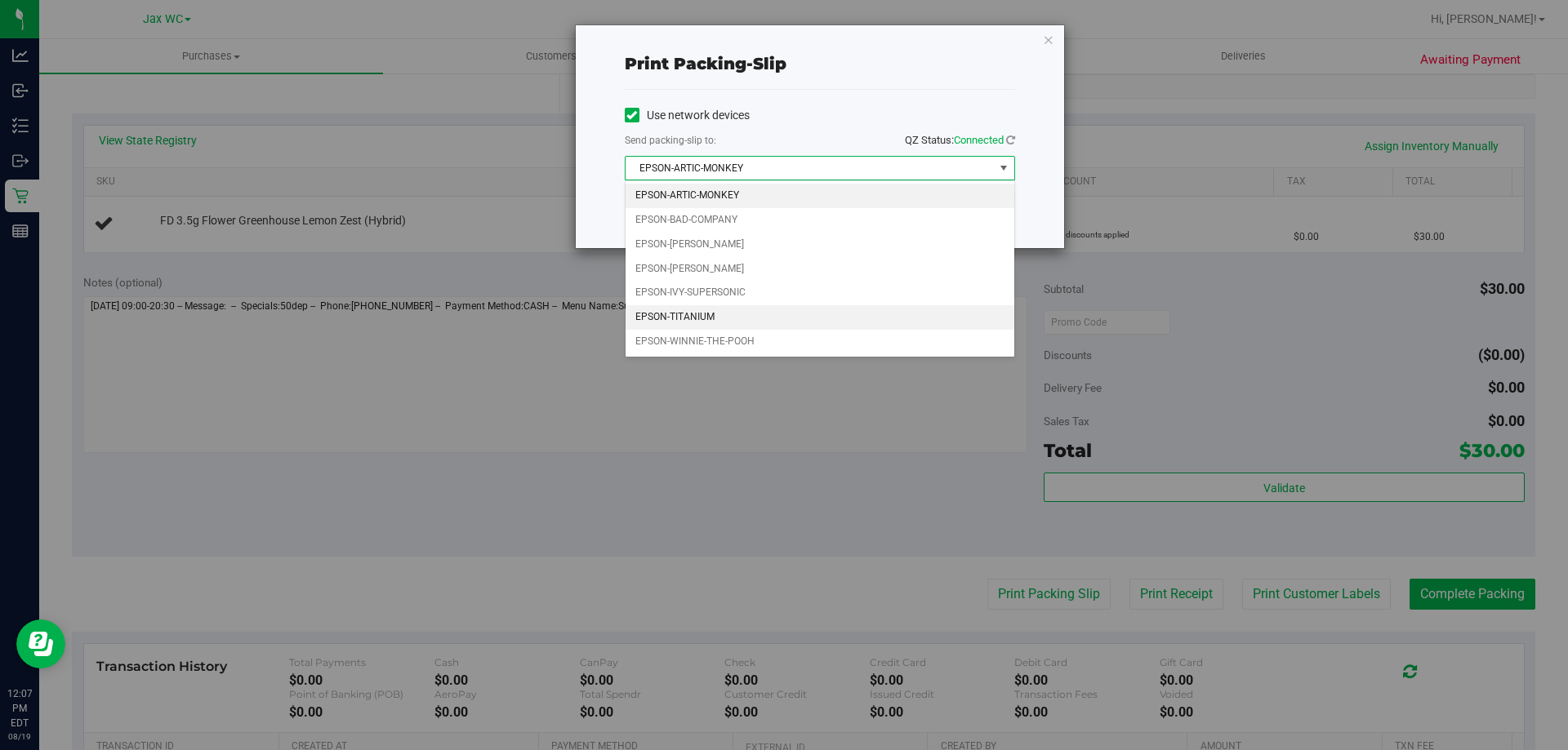
click at [672, 312] on li "EPSON-TITANIUM" at bounding box center [820, 317] width 389 height 24
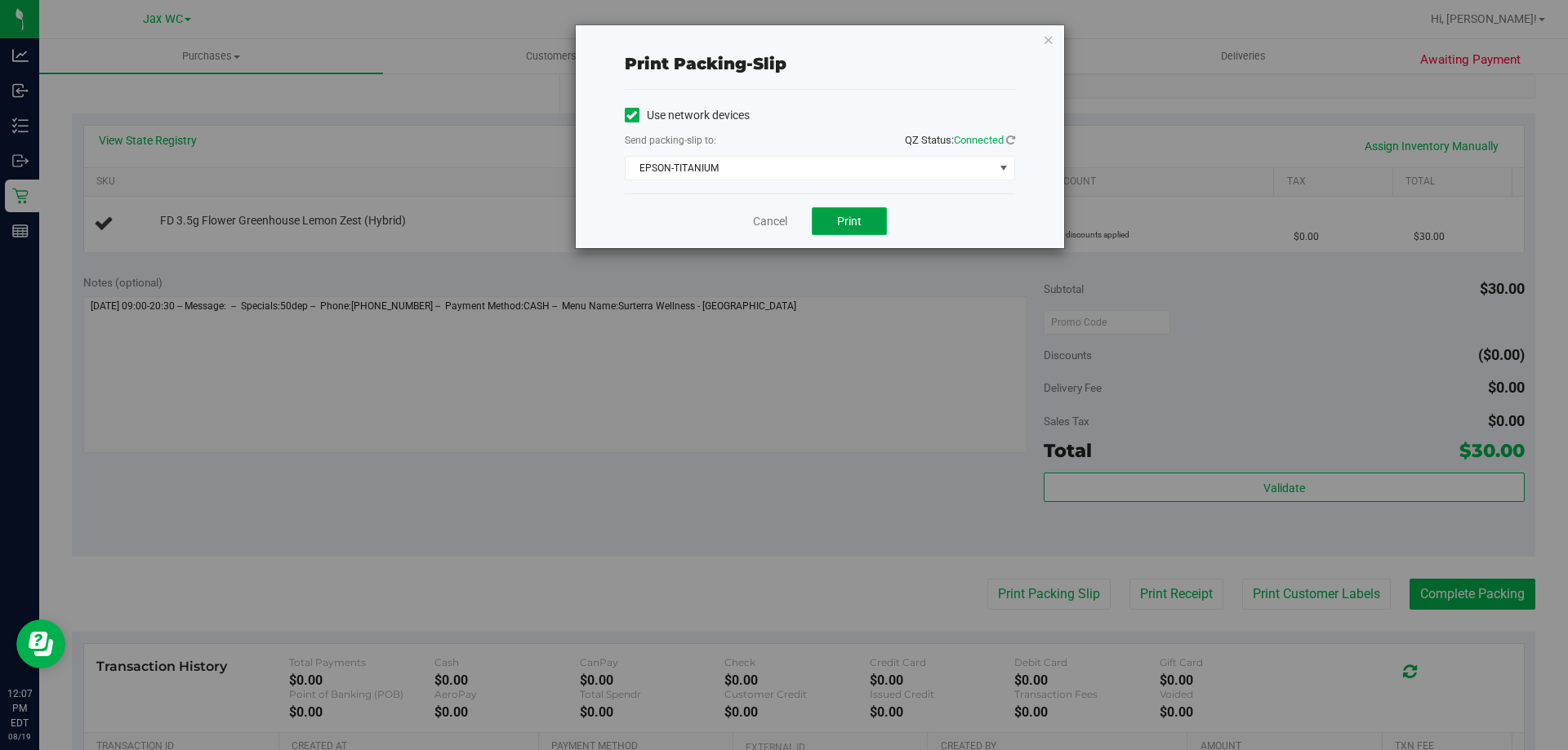
click at [856, 215] on span "Print" at bounding box center [848, 221] width 24 height 13
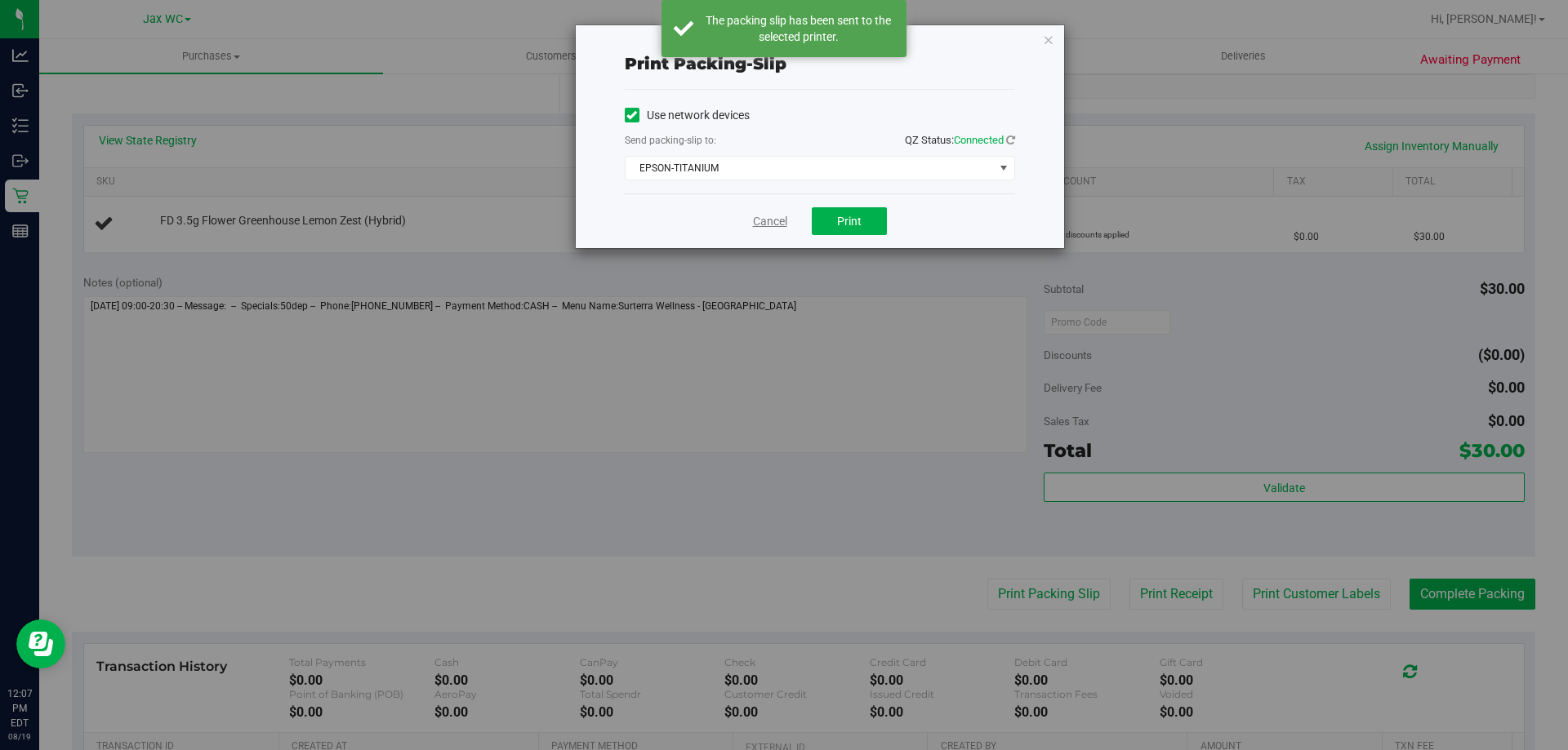
click at [762, 223] on link "Cancel" at bounding box center [770, 221] width 34 height 17
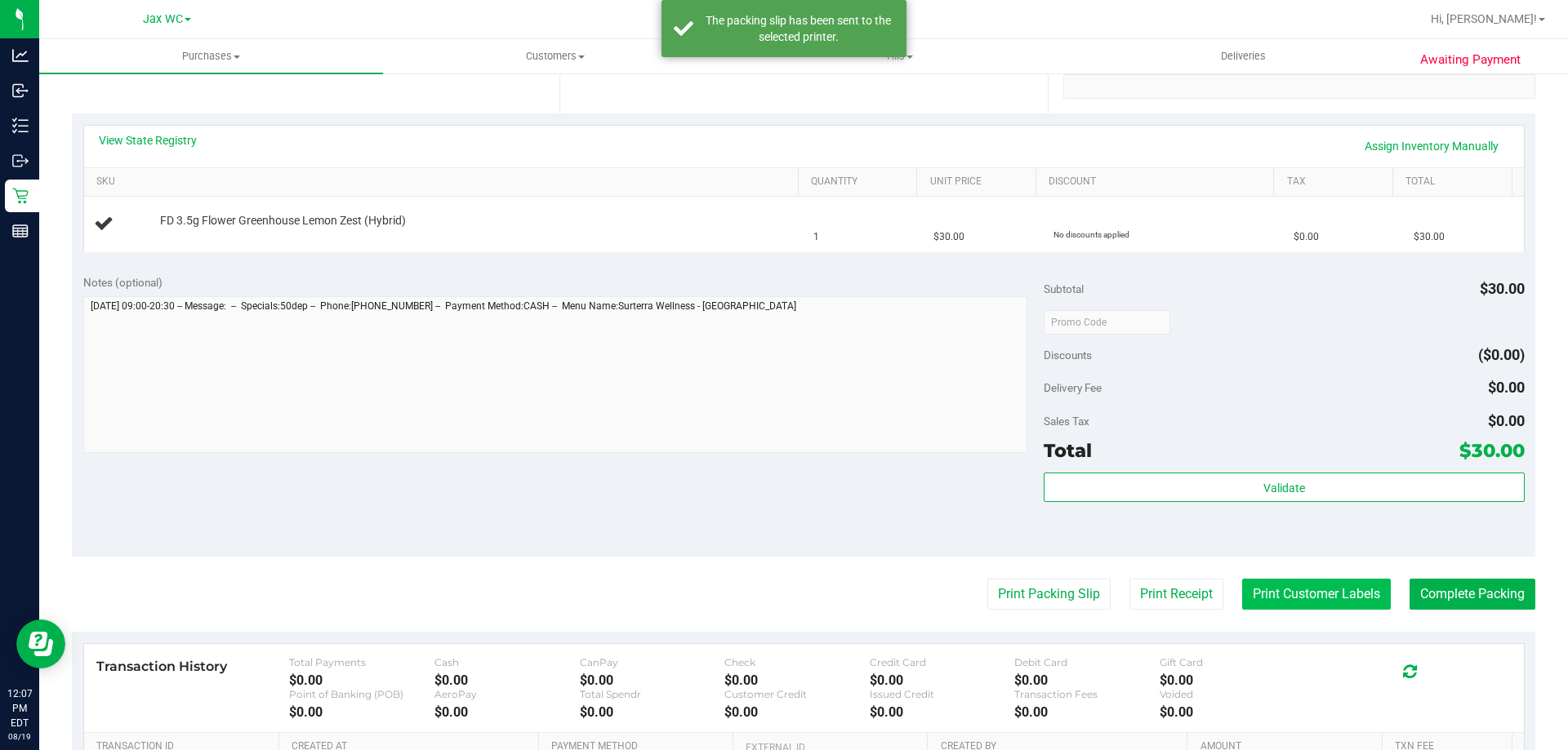
click at [1313, 587] on button "Print Customer Labels" at bounding box center [1316, 594] width 149 height 31
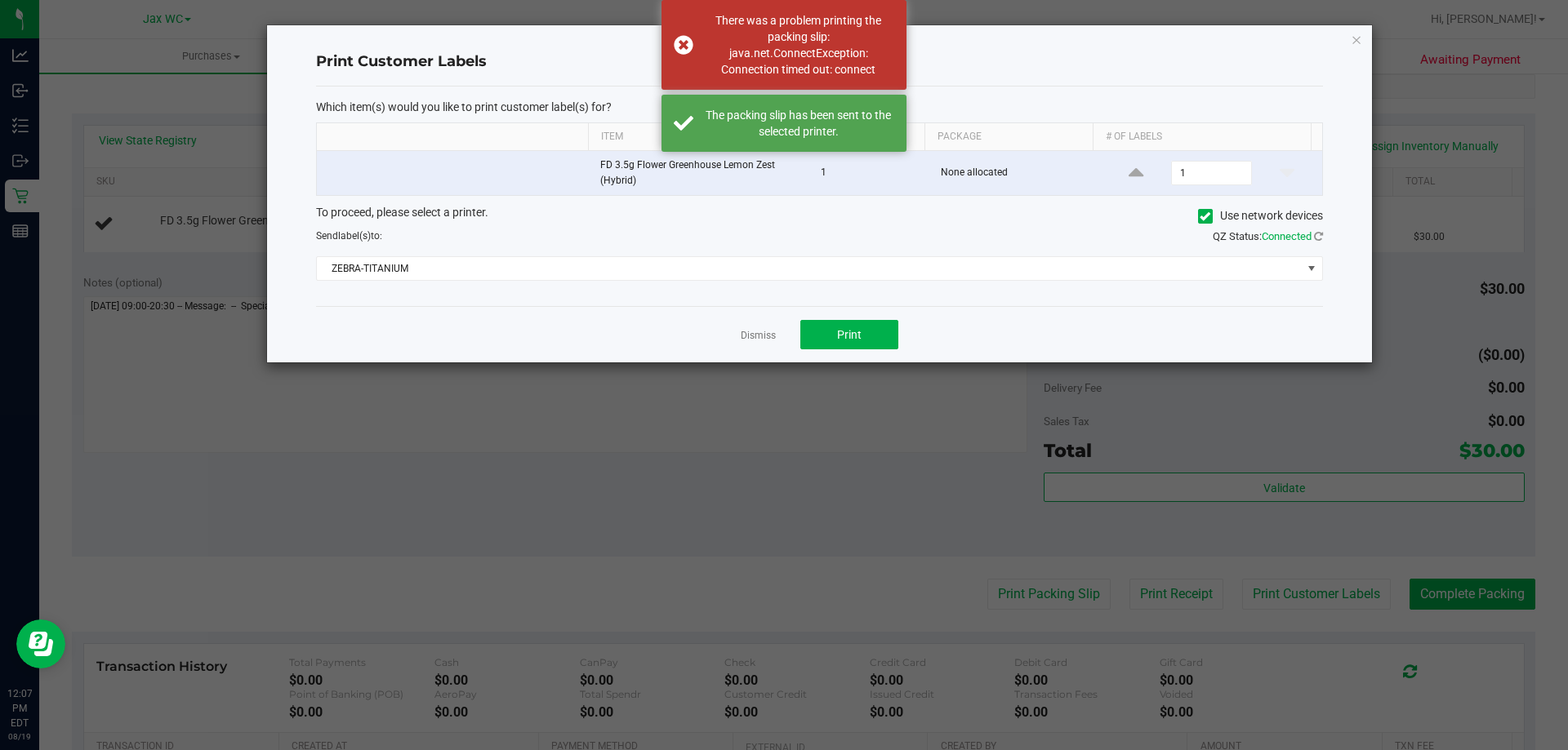
click at [776, 334] on div "Dismiss Print" at bounding box center [820, 334] width 1007 height 57
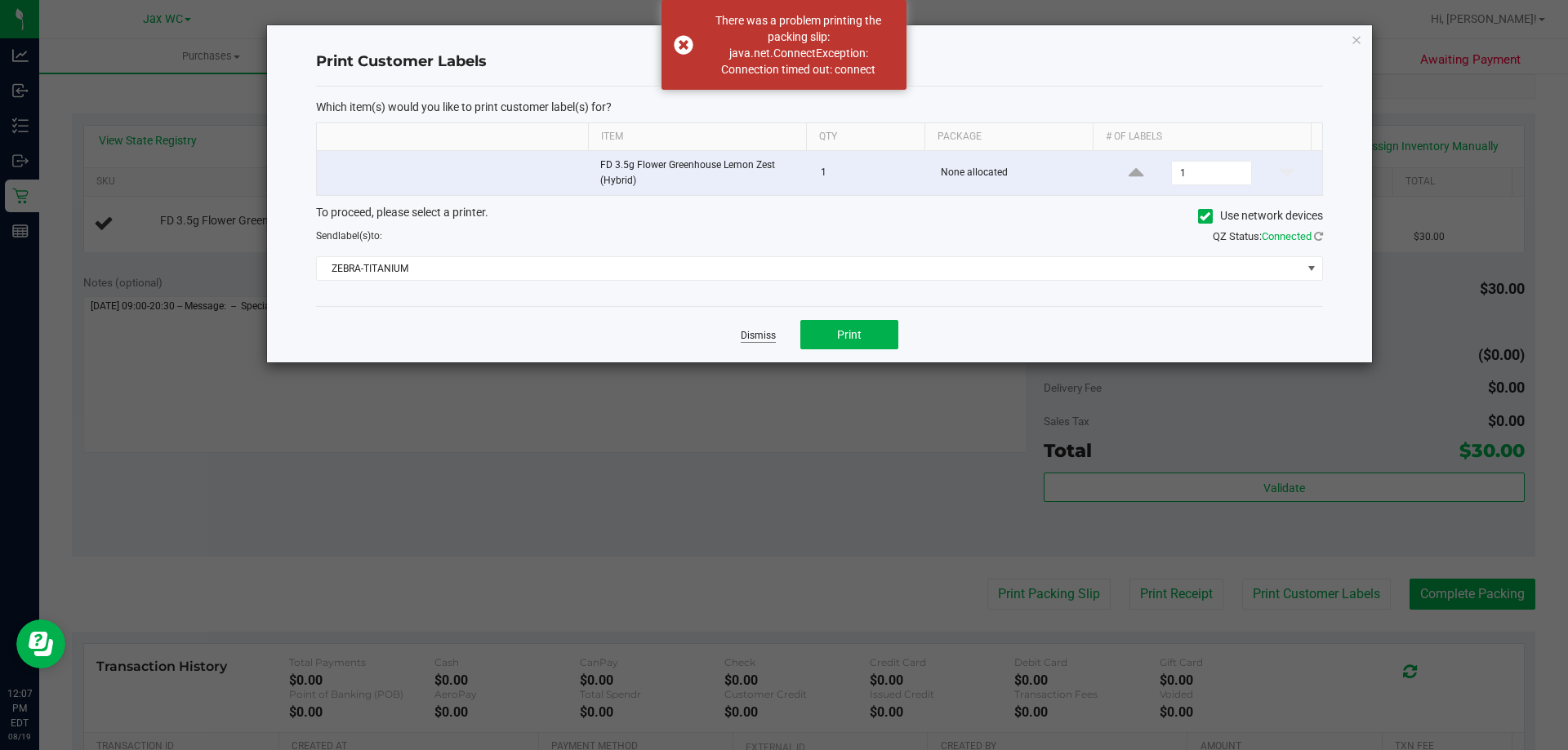
click at [771, 335] on link "Dismiss" at bounding box center [758, 335] width 35 height 14
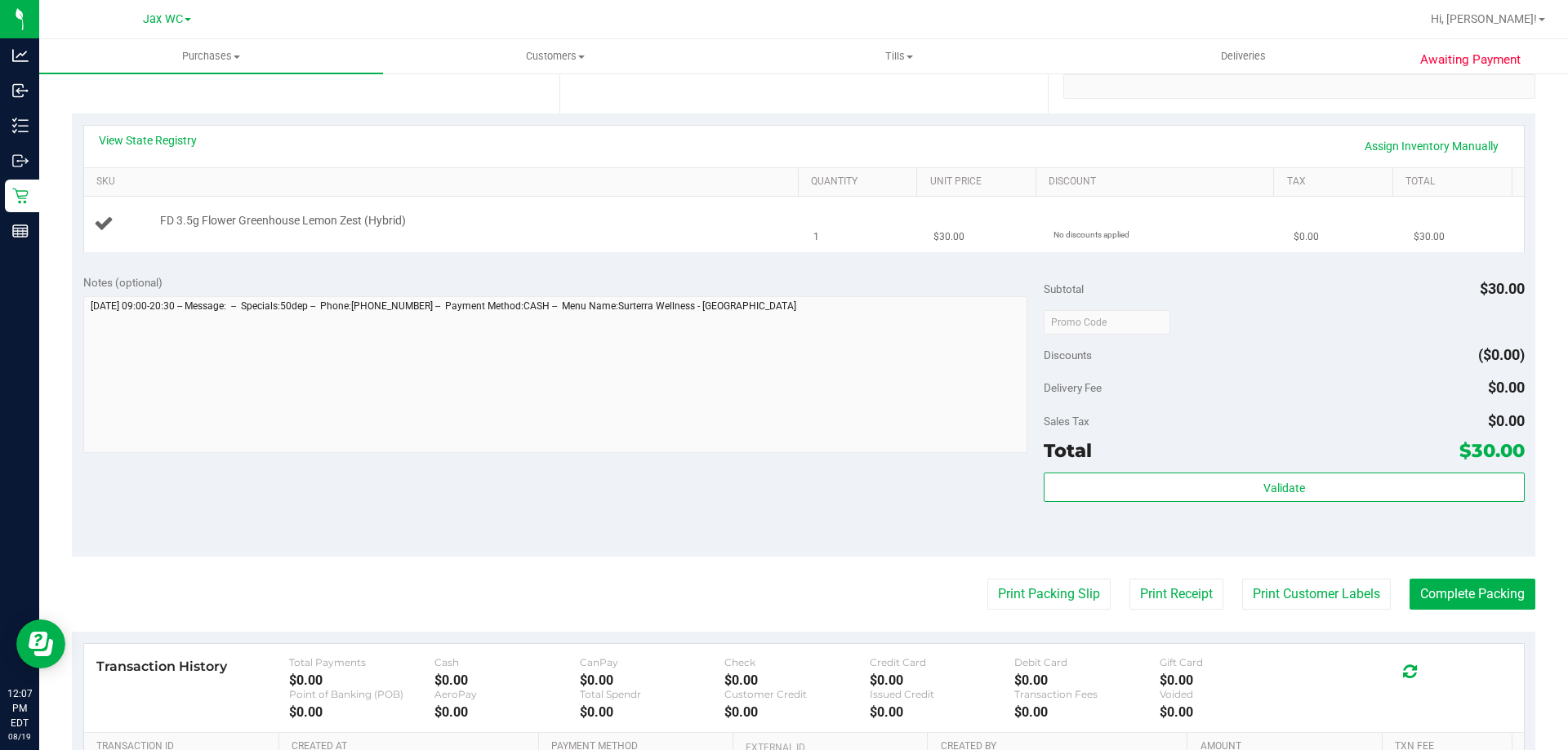
click at [475, 219] on div "FD 3.5g Flower Greenhouse Lemon Zest (Hybrid)" at bounding box center [471, 221] width 638 height 16
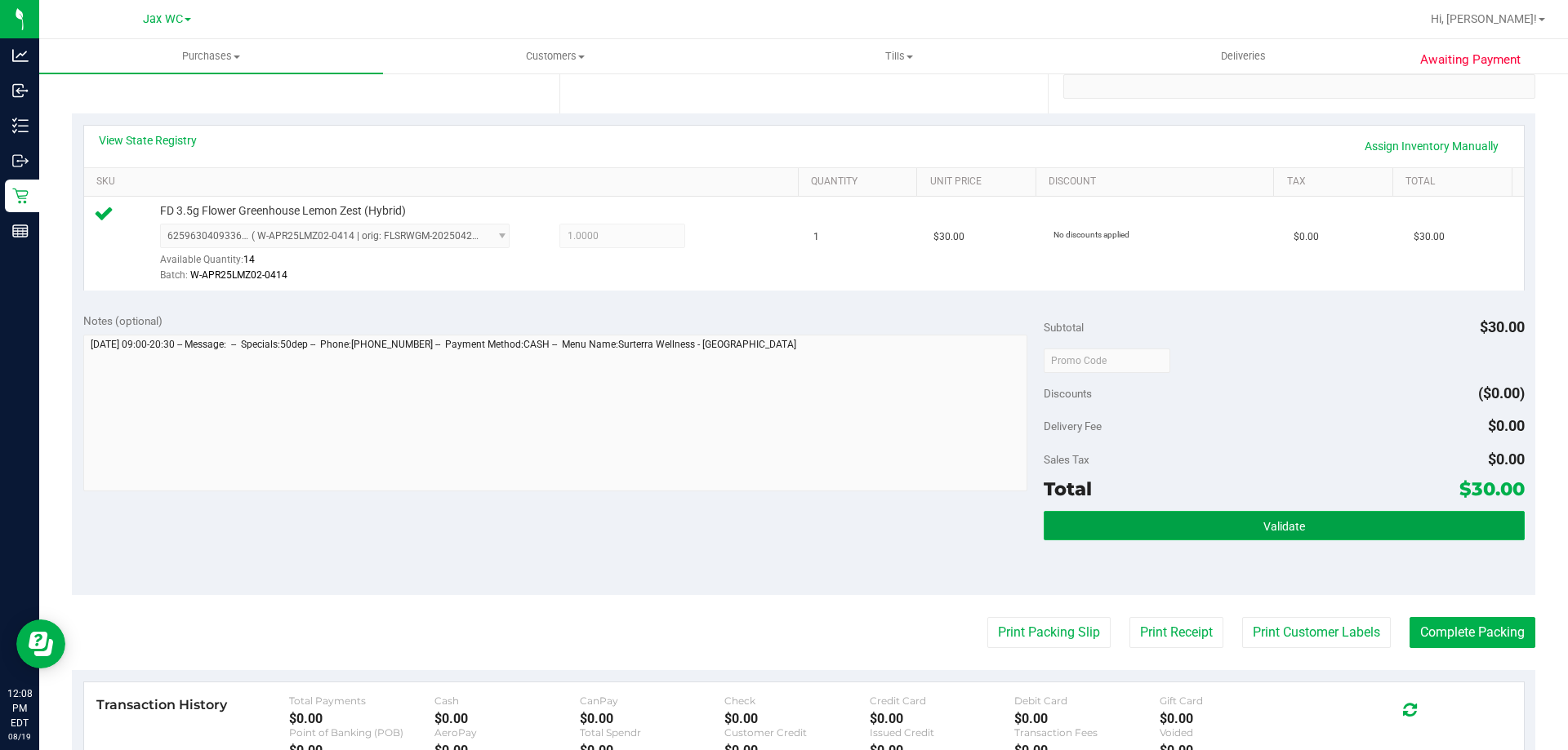
click at [1287, 526] on span "Validate" at bounding box center [1284, 526] width 41 height 13
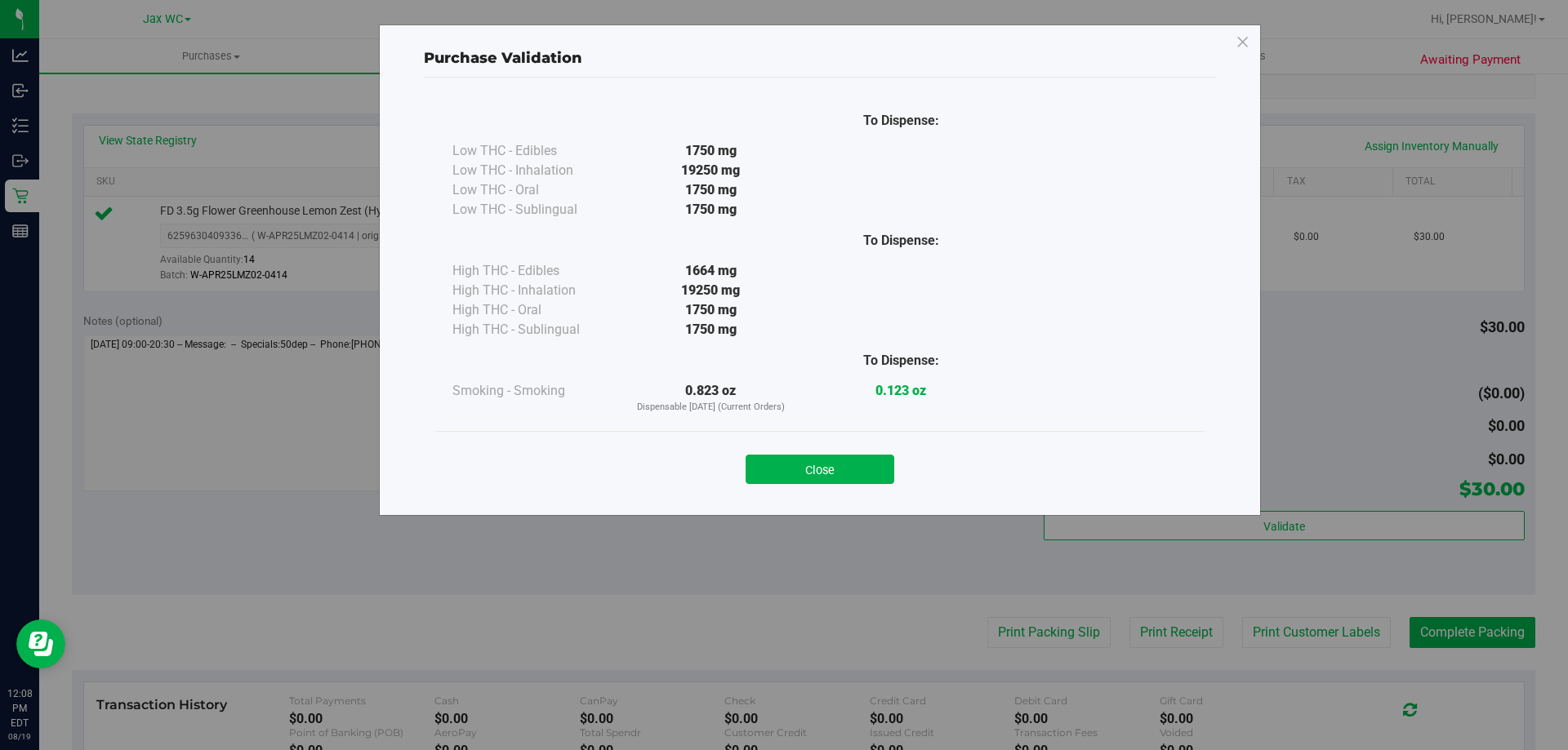
click at [857, 477] on button "Close" at bounding box center [820, 470] width 149 height 30
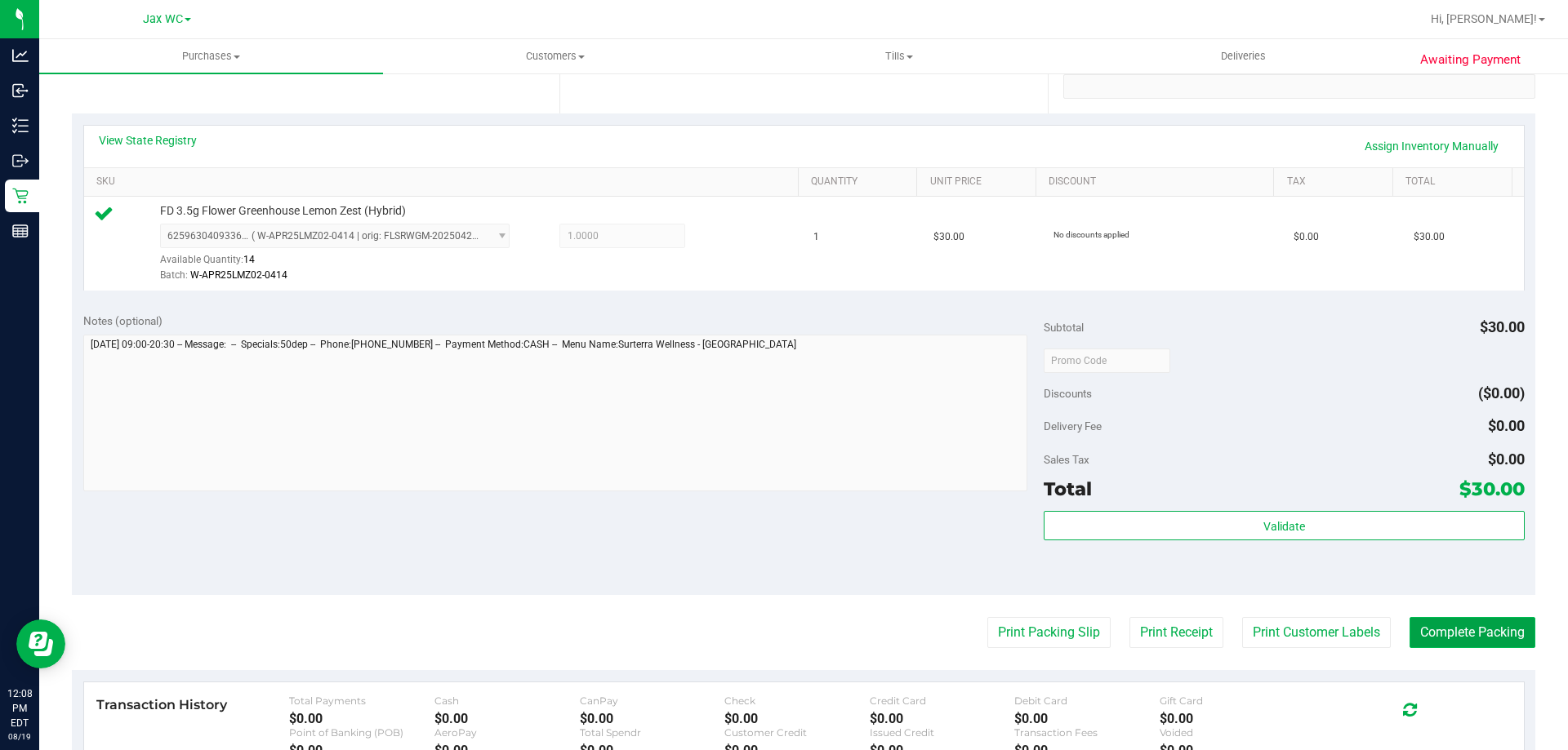
click at [1445, 636] on button "Complete Packing" at bounding box center [1472, 633] width 125 height 31
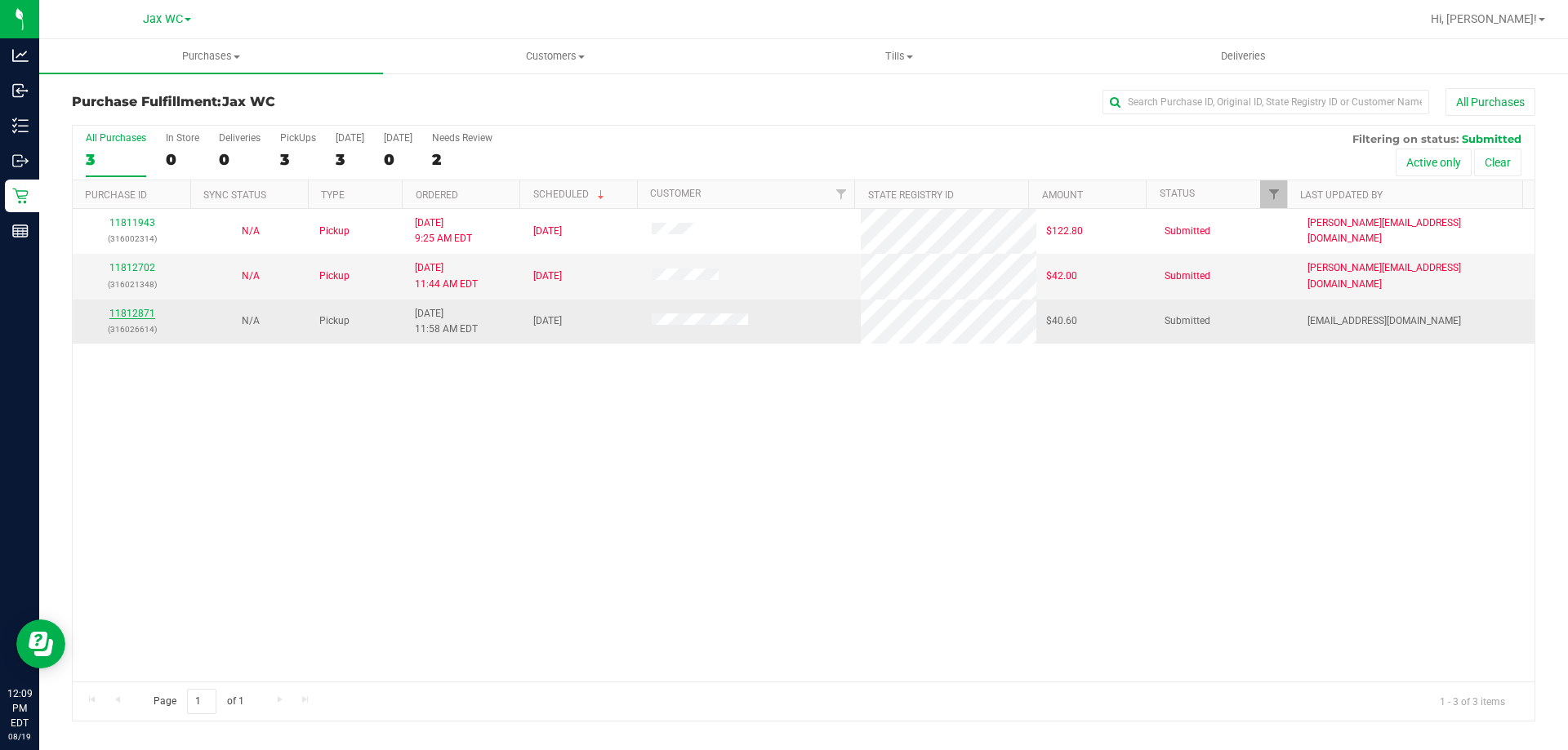
click at [143, 318] on link "11812871" at bounding box center [132, 313] width 46 height 12
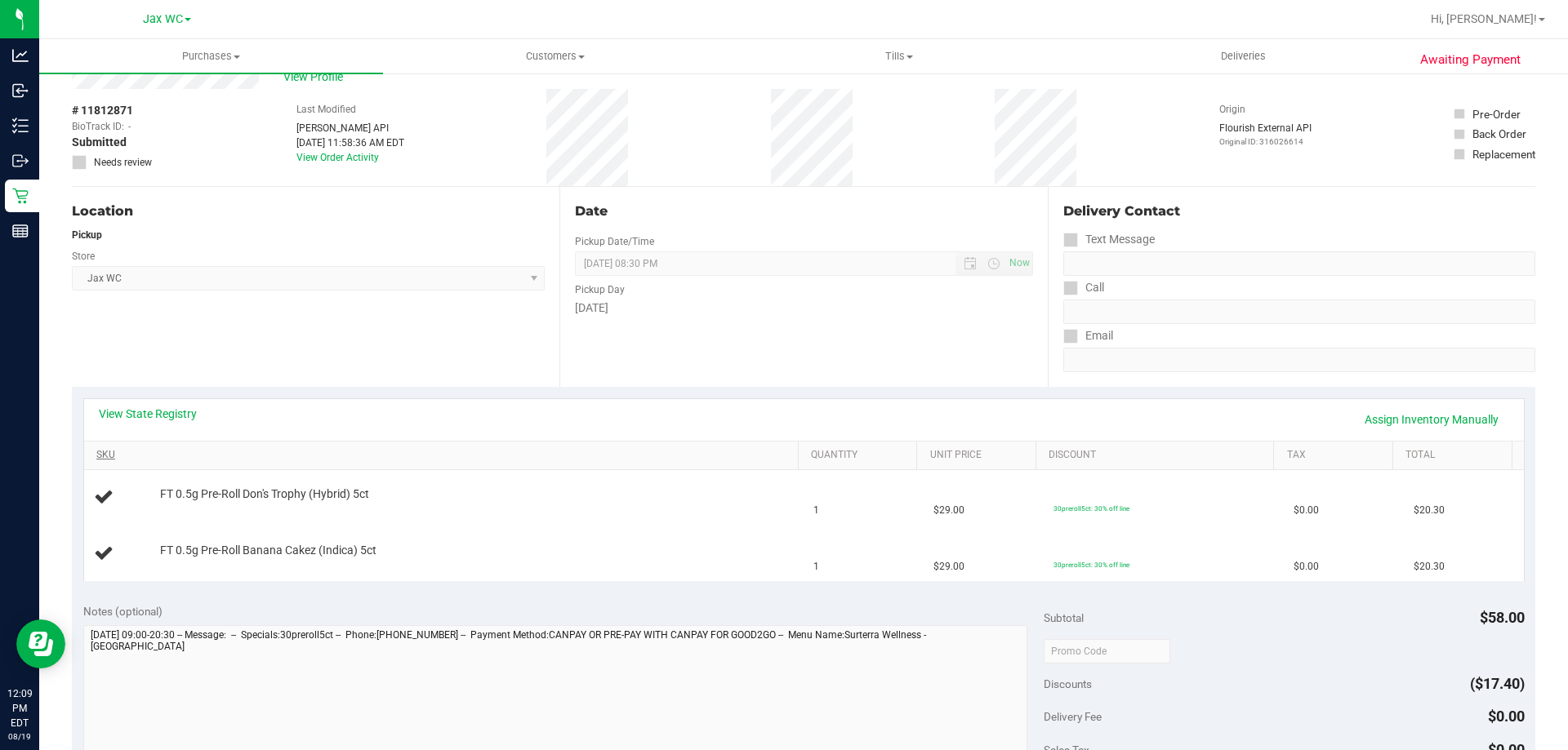
scroll to position [163, 0]
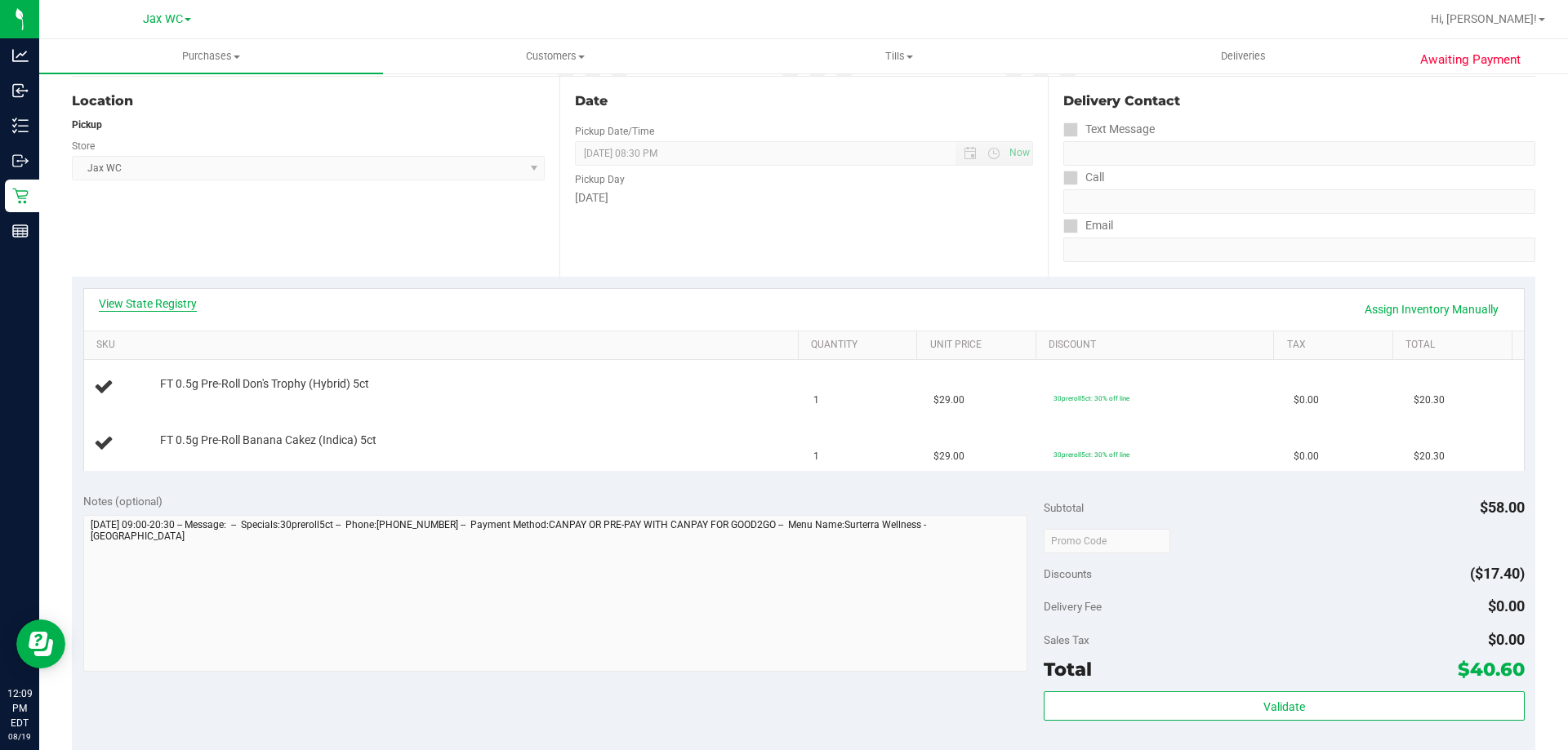
click at [144, 297] on link "View State Registry" at bounding box center [148, 304] width 98 height 16
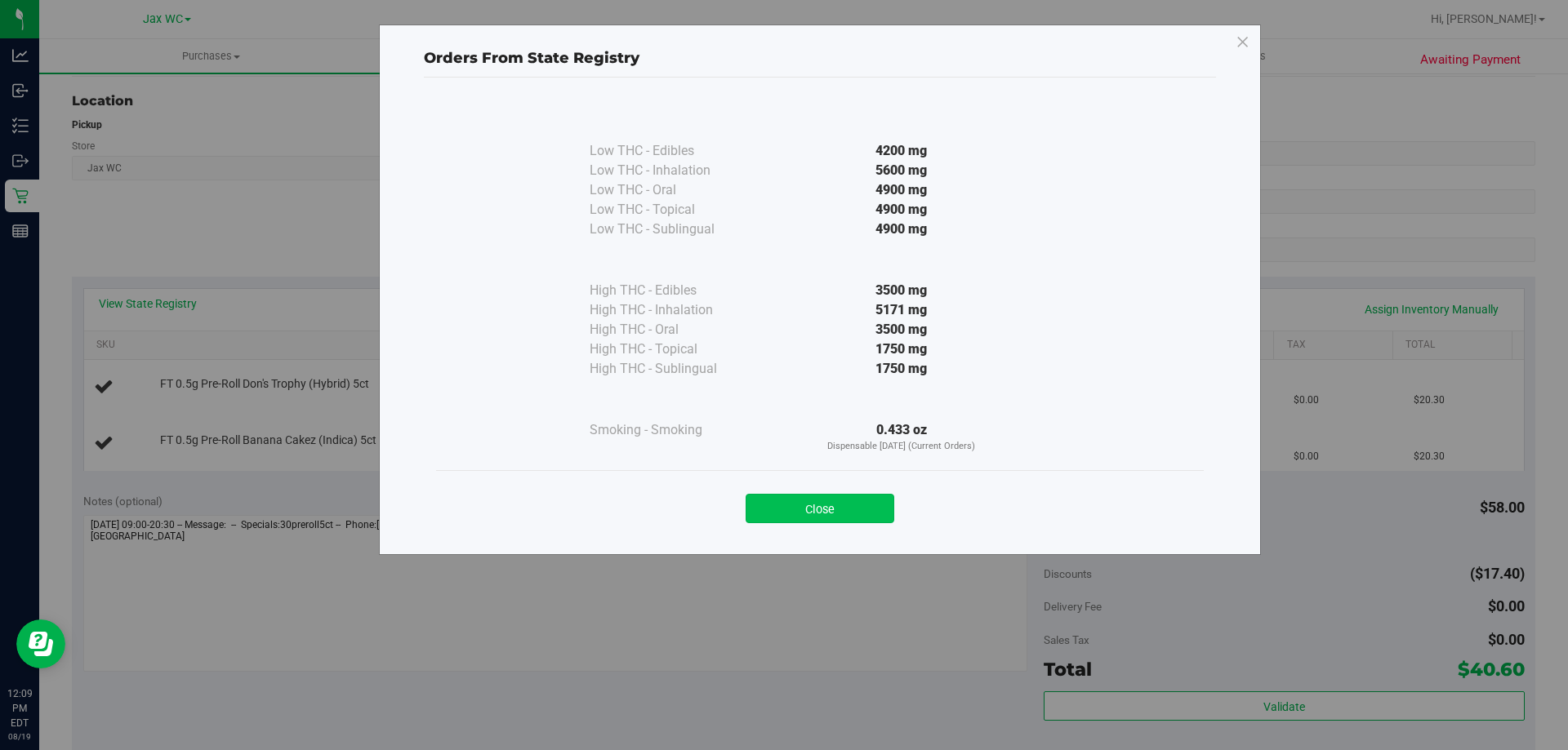
click at [830, 509] on button "Close" at bounding box center [820, 508] width 149 height 30
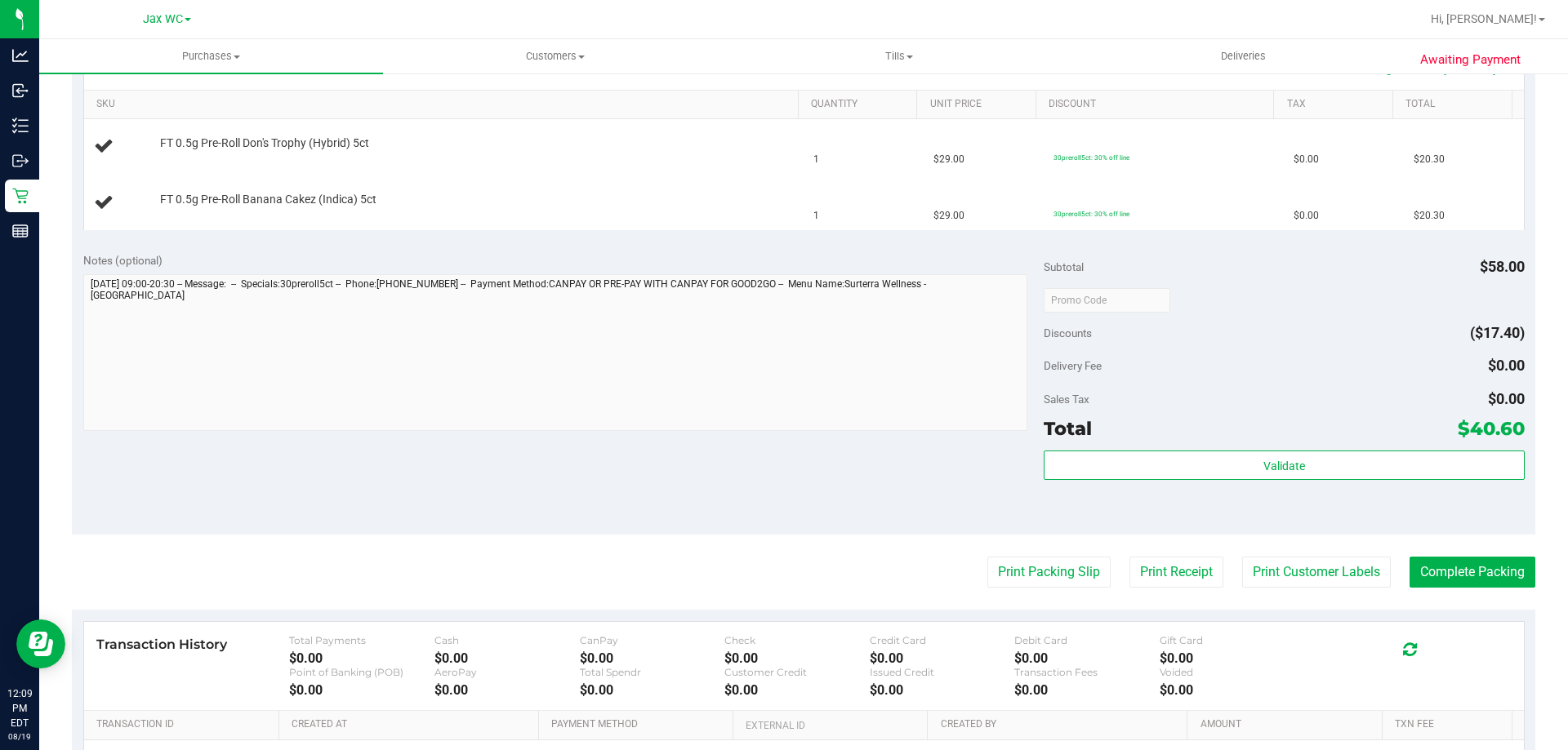
scroll to position [408, 0]
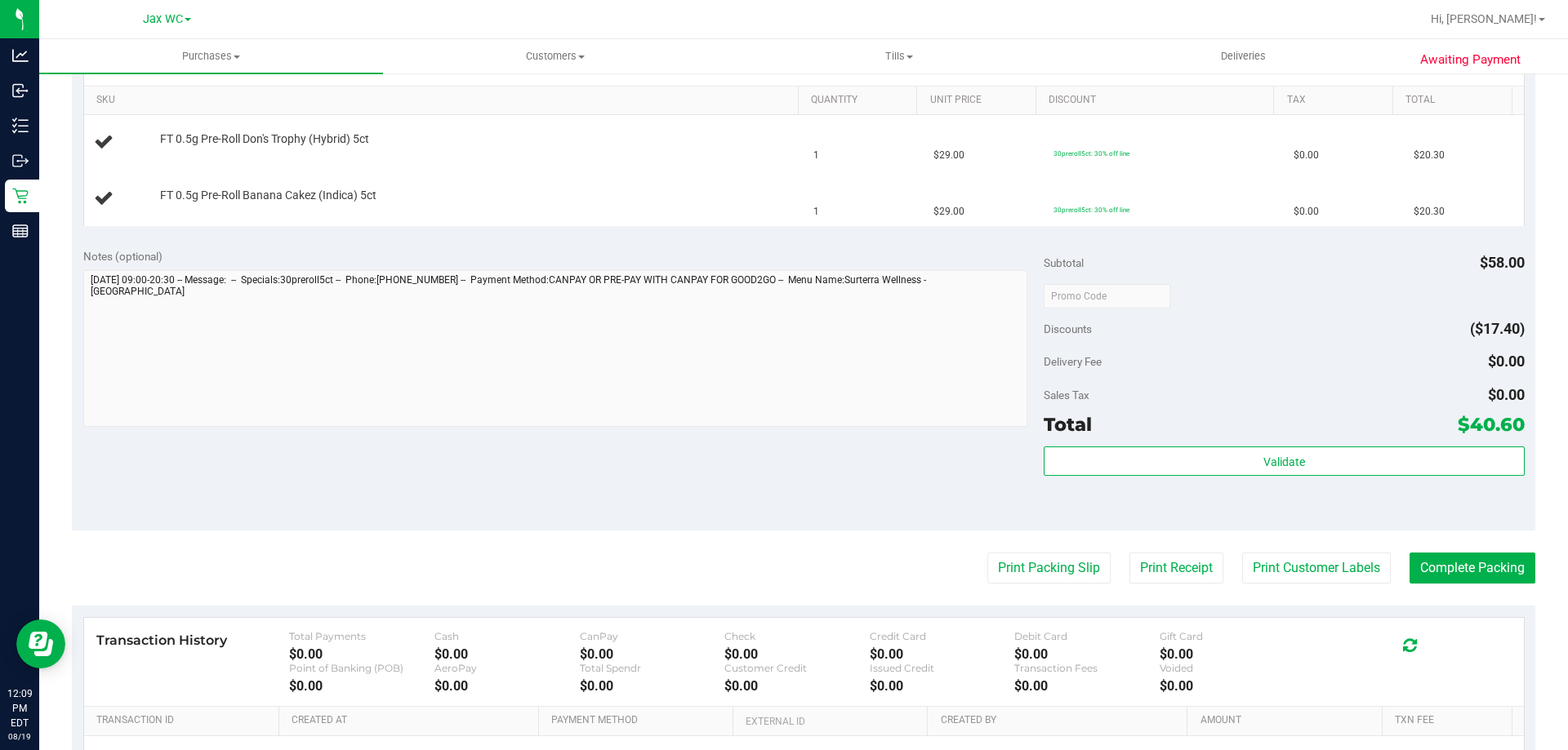
click at [1006, 551] on purchase-details "Back Edit Purchase Cancel Purchase View Profile # 11812871 BioTrack ID: - Submi…" at bounding box center [803, 296] width 1463 height 1231
click at [1021, 569] on button "Print Packing Slip" at bounding box center [1049, 568] width 124 height 31
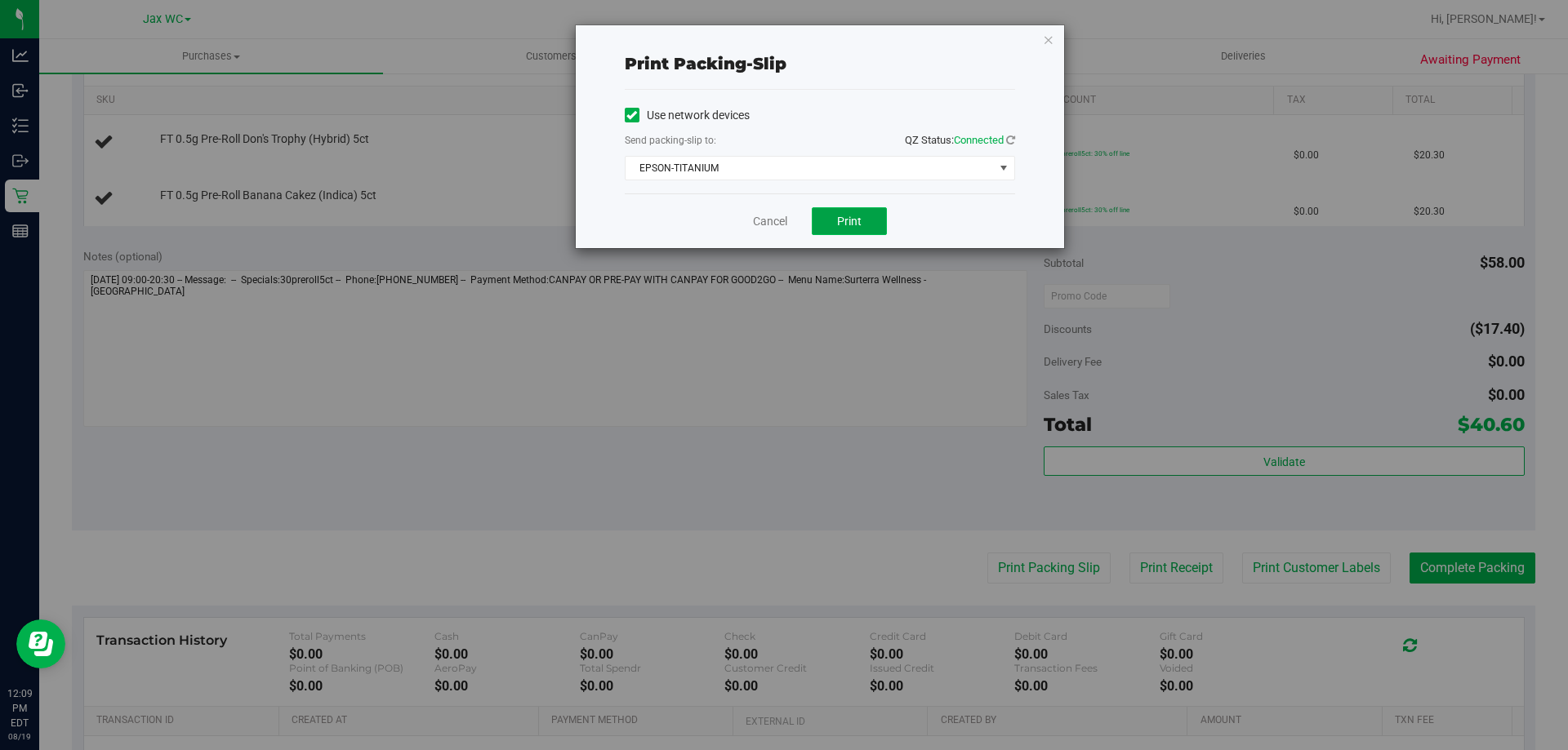
click at [863, 229] on button "Print" at bounding box center [848, 221] width 75 height 28
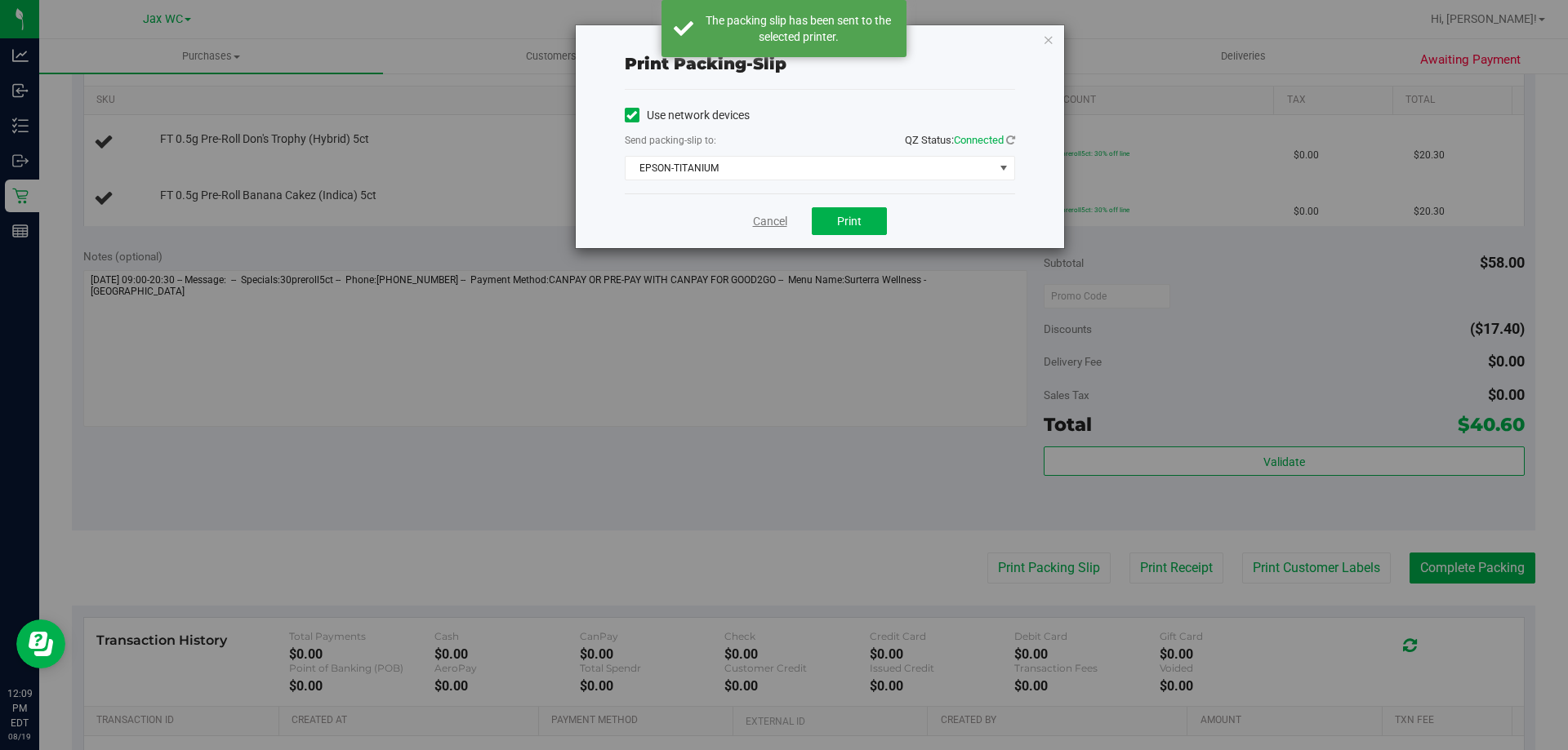
click at [779, 224] on link "Cancel" at bounding box center [770, 221] width 34 height 17
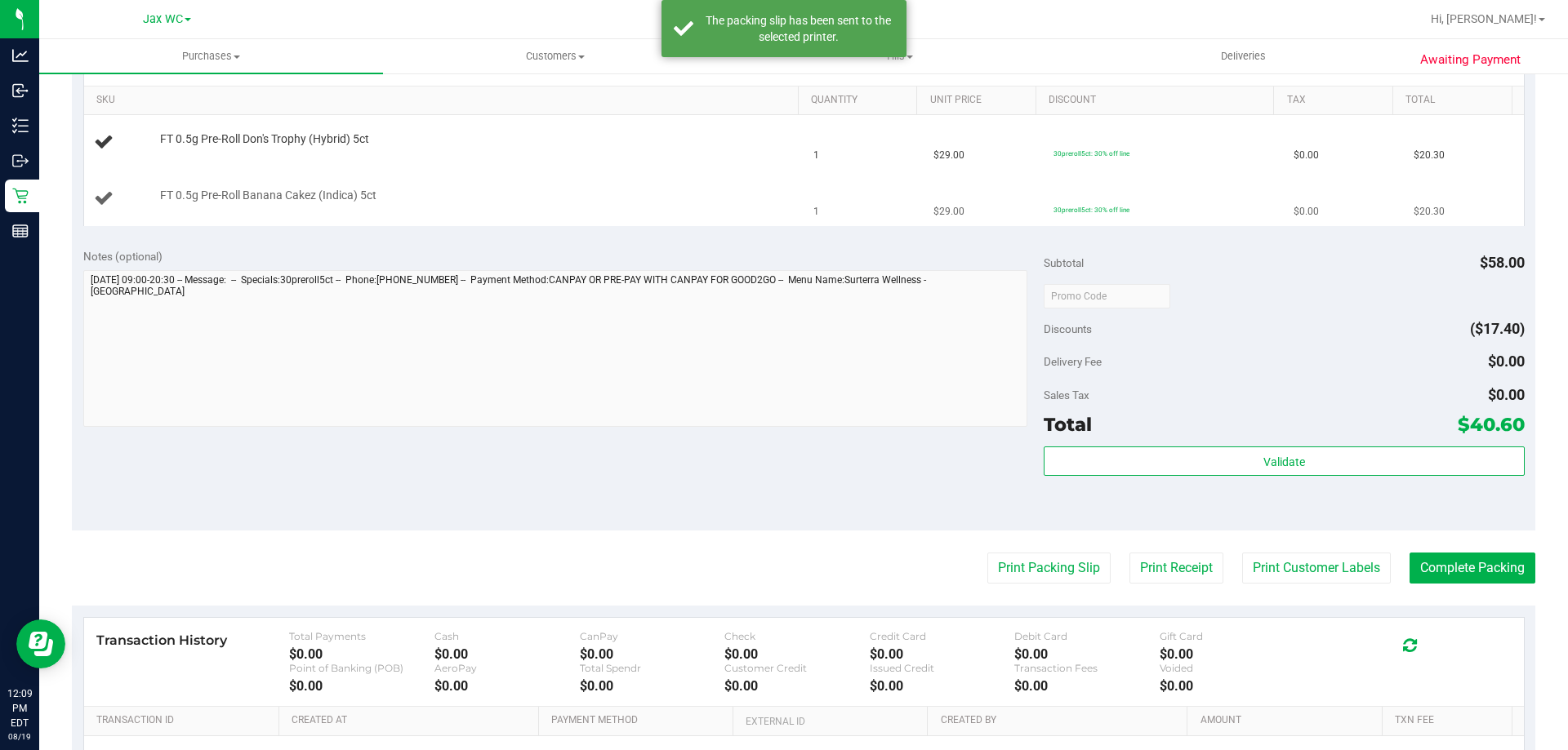
click at [575, 178] on td "FT 0.5g Pre-Roll Banana Cakez (Indica) 5ct" at bounding box center [444, 198] width 720 height 55
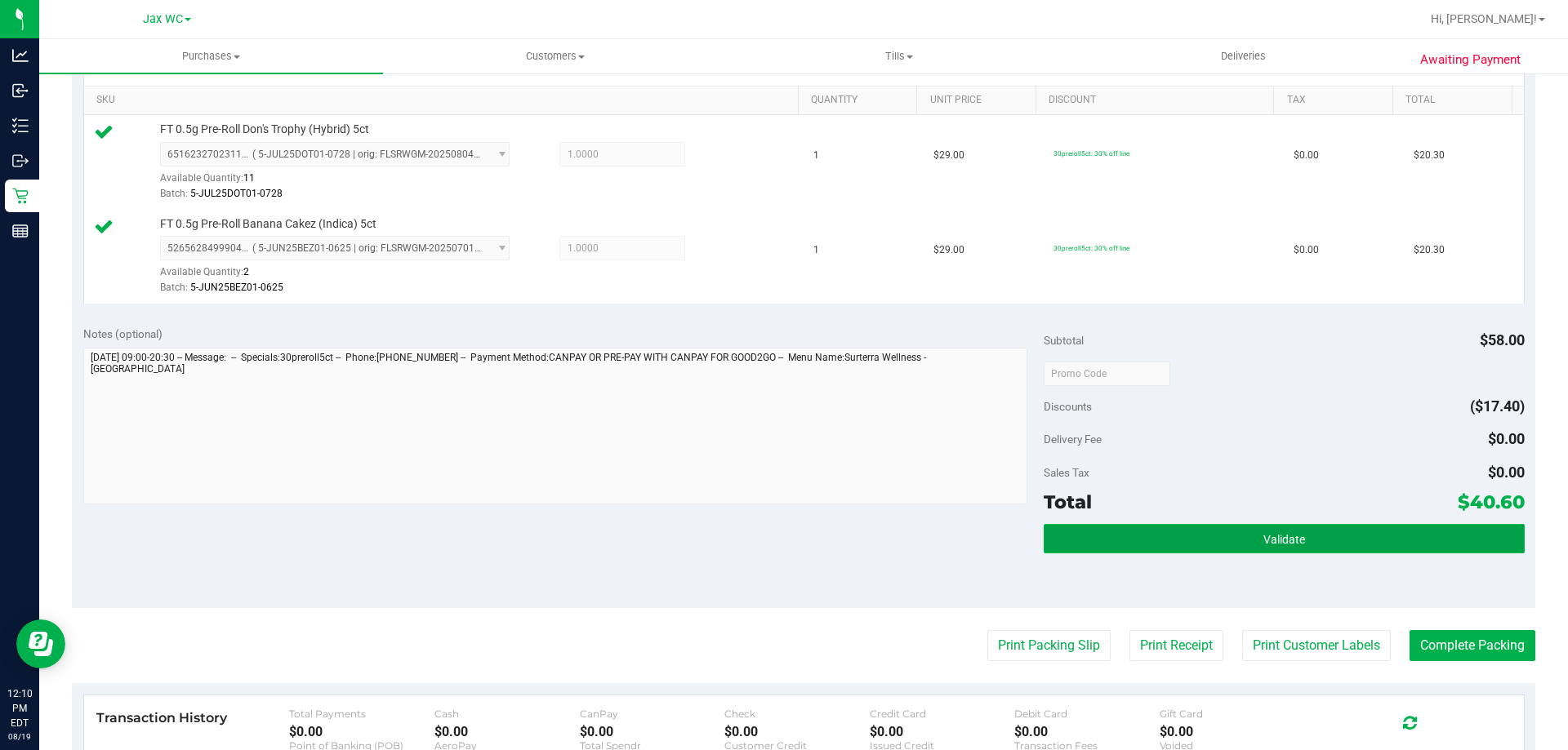
click at [1426, 538] on button "Validate" at bounding box center [1284, 539] width 481 height 30
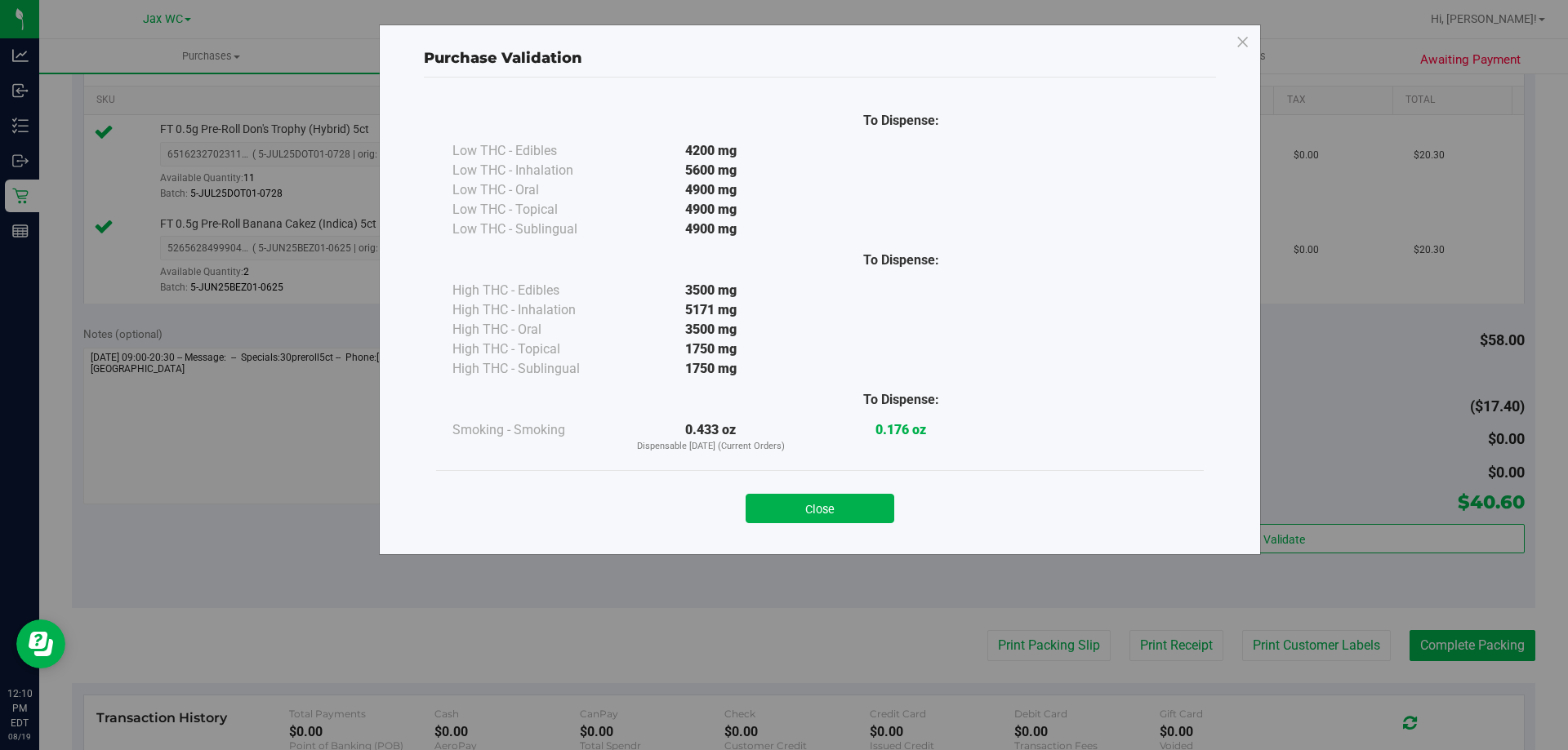
drag, startPoint x: 1441, startPoint y: 604, endPoint x: 1425, endPoint y: 641, distance: 40.3
click at [1427, 637] on div "Purchase Validation To Dispense: Low THC - Edibles 4200 mg" at bounding box center [790, 375] width 1581 height 750
click at [793, 508] on button "Close" at bounding box center [820, 508] width 149 height 30
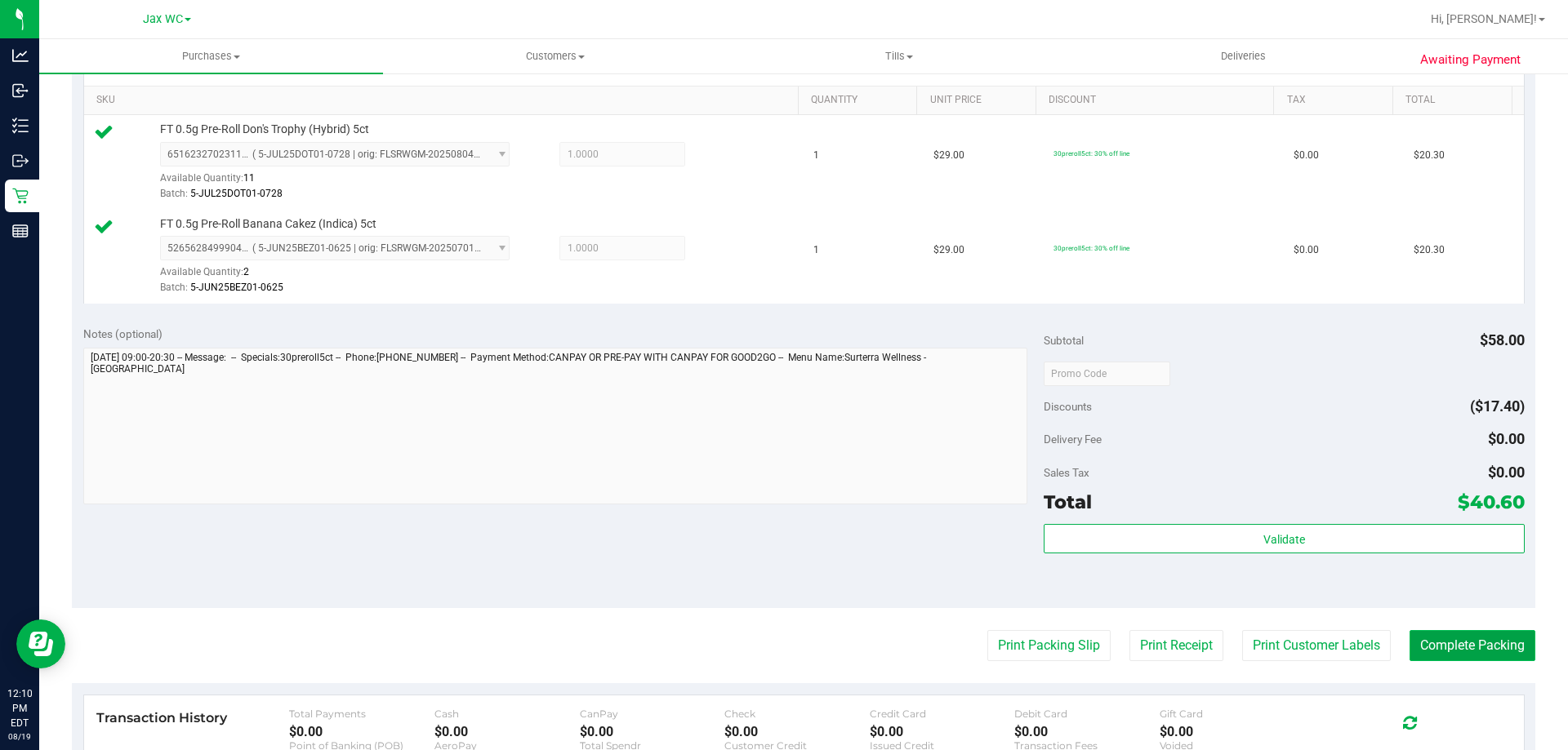
click at [1431, 648] on button "Complete Packing" at bounding box center [1472, 645] width 125 height 31
